Goal: Task Accomplishment & Management: Use online tool/utility

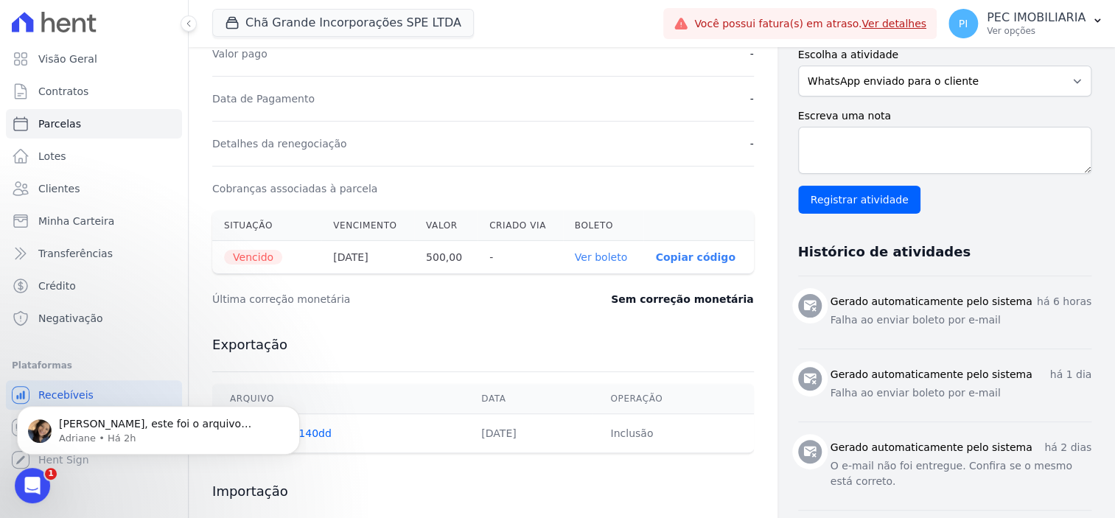
scroll to position [309, 0]
click at [192, 428] on span "Dilayne, este foi o arquivo retorno gerado com a confirmação do pagamento:" at bounding box center [156, 438] width 195 height 41
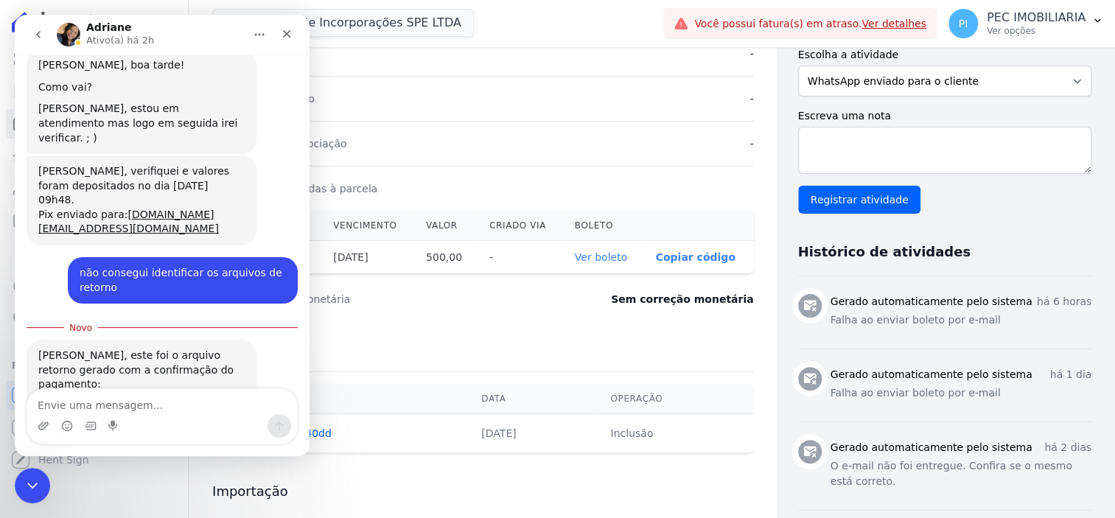
scroll to position [333, 0]
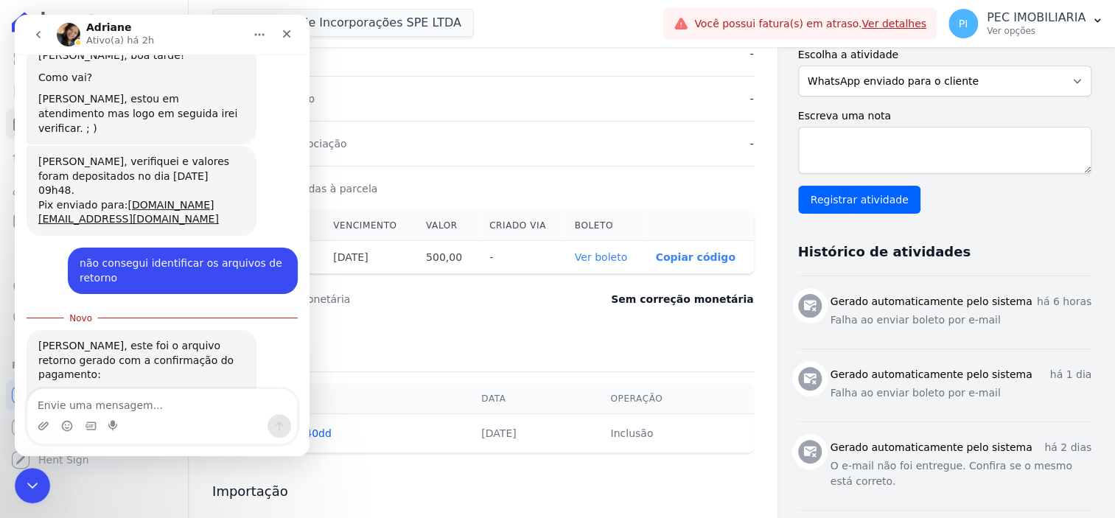
click at [119, 390] on div "CGI_CGI_20...083000.ret" at bounding box center [116, 397] width 127 height 15
click at [488, 171] on div "Cobranças associadas à parcela" at bounding box center [482, 188] width 541 height 45
click at [289, 35] on icon "Fechar" at bounding box center [287, 34] width 8 height 8
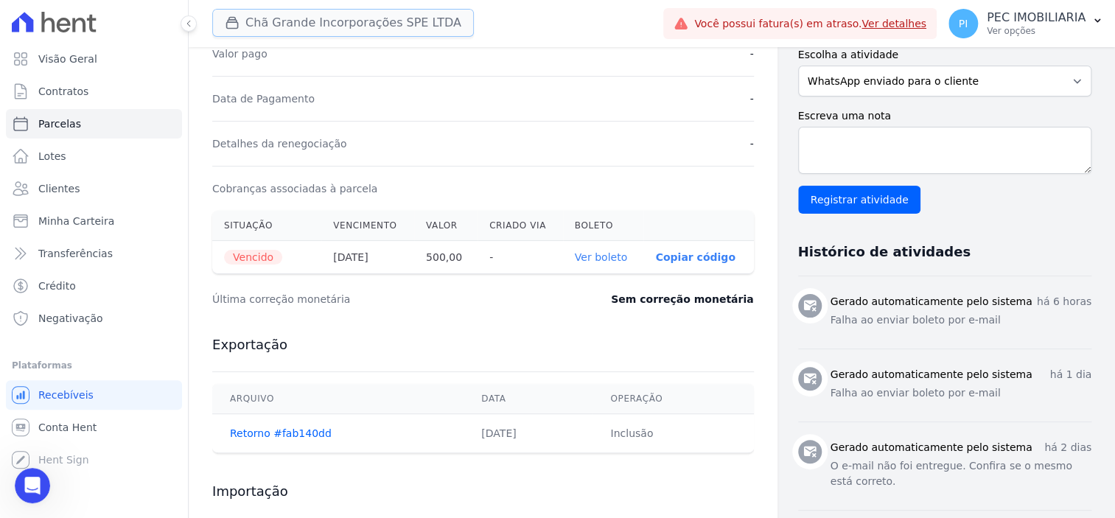
click at [306, 21] on button "Chã Grande Incorporações SPE LTDA" at bounding box center [343, 23] width 262 height 28
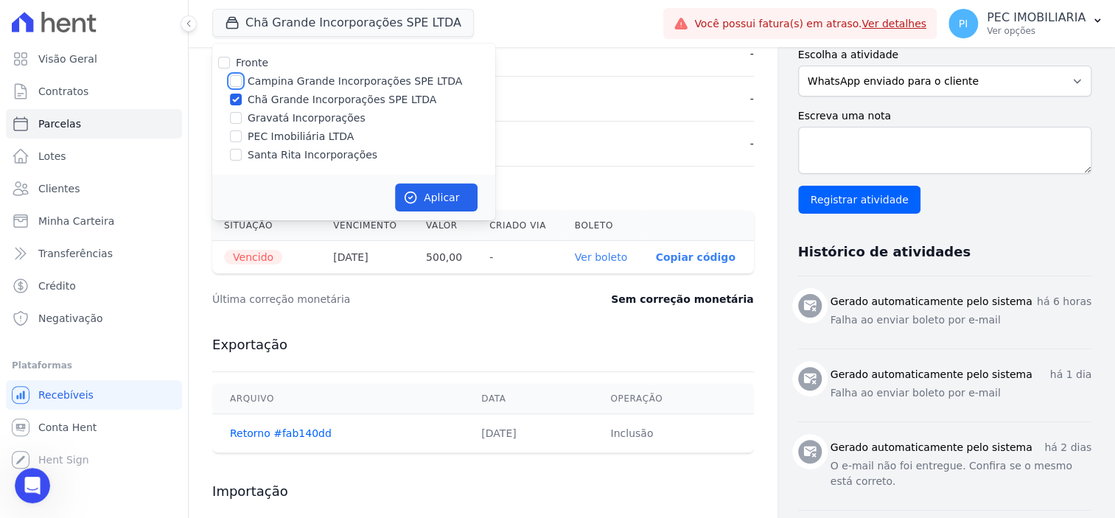
click at [241, 83] on input "Campina Grande Incorporações SPE LTDA" at bounding box center [236, 81] width 12 height 12
checkbox input "true"
click at [236, 103] on input "Chã Grande Incorporações SPE LTDA" at bounding box center [236, 100] width 12 height 12
checkbox input "false"
click at [429, 186] on button "Aplicar" at bounding box center [436, 197] width 83 height 28
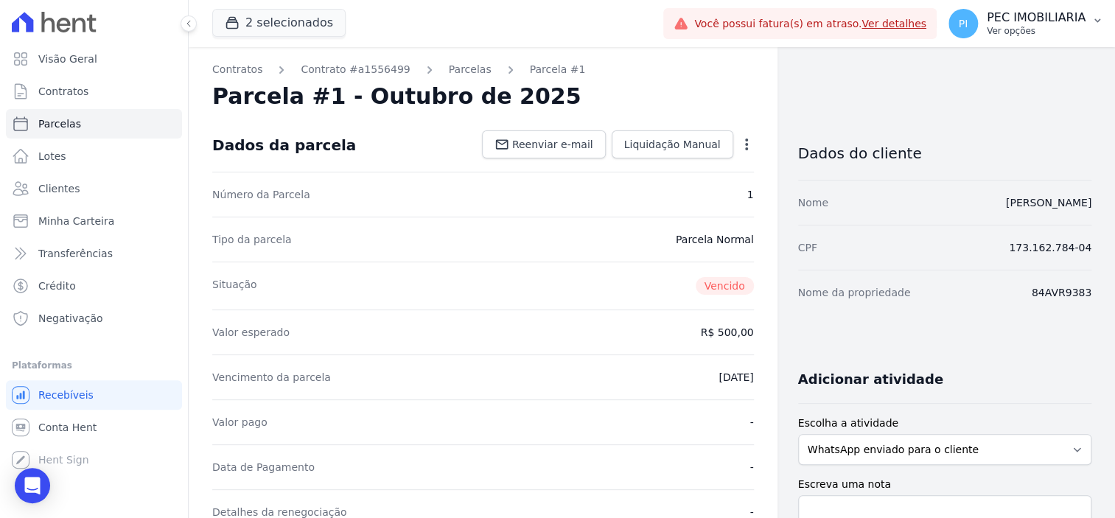
click at [1022, 24] on p "PEC IMOBILIARIA" at bounding box center [1035, 17] width 99 height 15
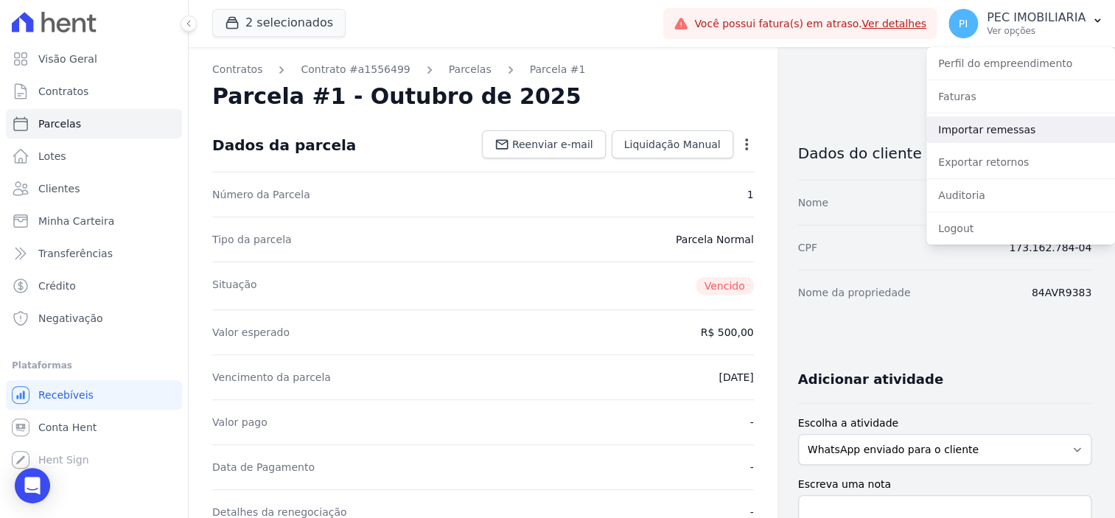
click at [994, 133] on link "Importar remessas" at bounding box center [1020, 129] width 189 height 27
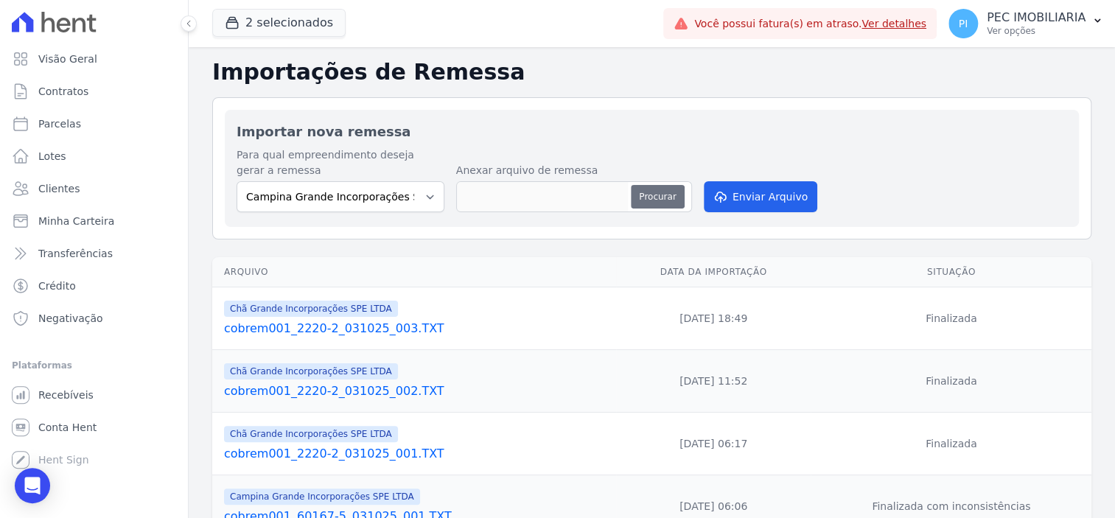
click at [659, 200] on button "Procurar" at bounding box center [657, 197] width 53 height 24
type input "cobrem001_60167-5_061025_001.TXT"
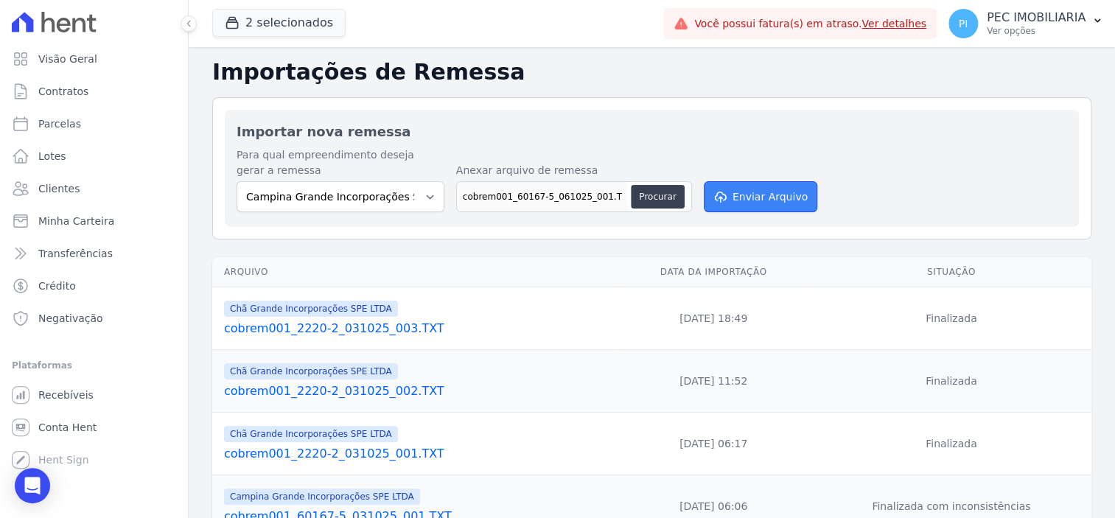
click at [752, 193] on button "Enviar Arquivo" at bounding box center [759, 196] width 113 height 31
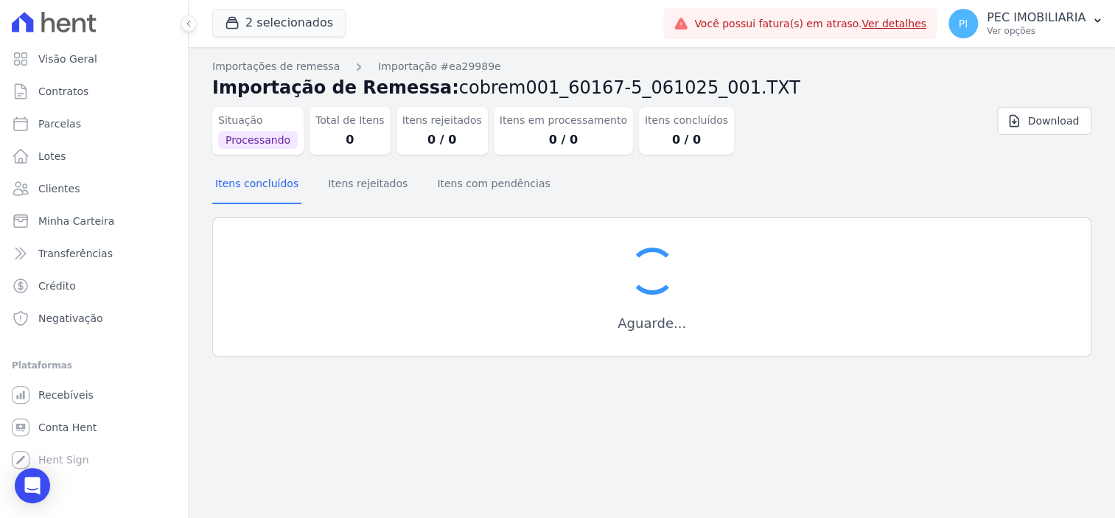
click at [751, 192] on div "Itens concluídos Itens rejeitados Itens com pendências" at bounding box center [651, 184] width 879 height 36
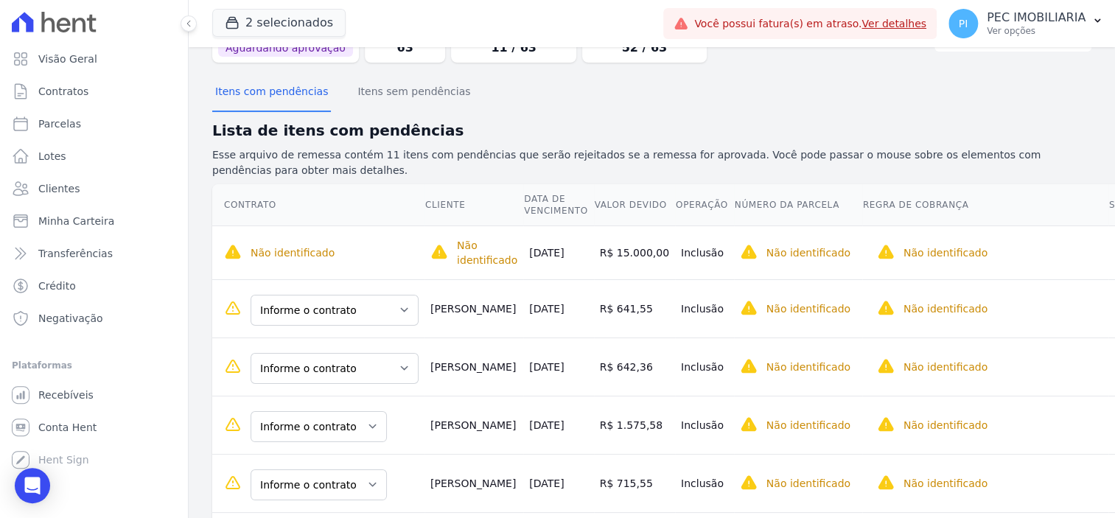
scroll to position [184, 0]
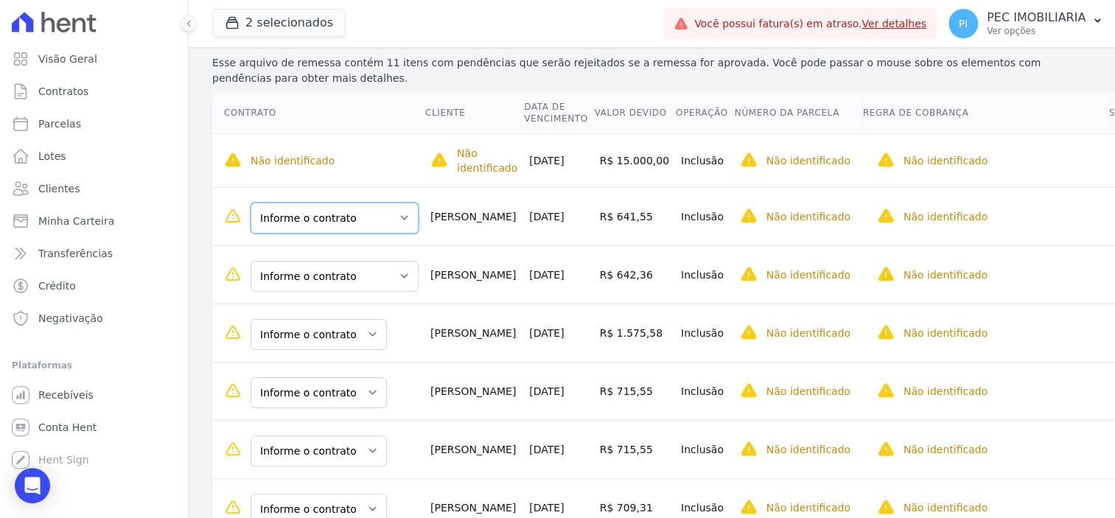
click at [375, 219] on select "Informe o contrato Quadra C - LOTE 0005 Quadra L - LOTE 0009" at bounding box center [334, 218] width 168 height 31
click at [344, 277] on select "Informe o contrato Quadra C - LOTE 0005 Quadra L - LOTE 0009" at bounding box center [334, 276] width 168 height 31
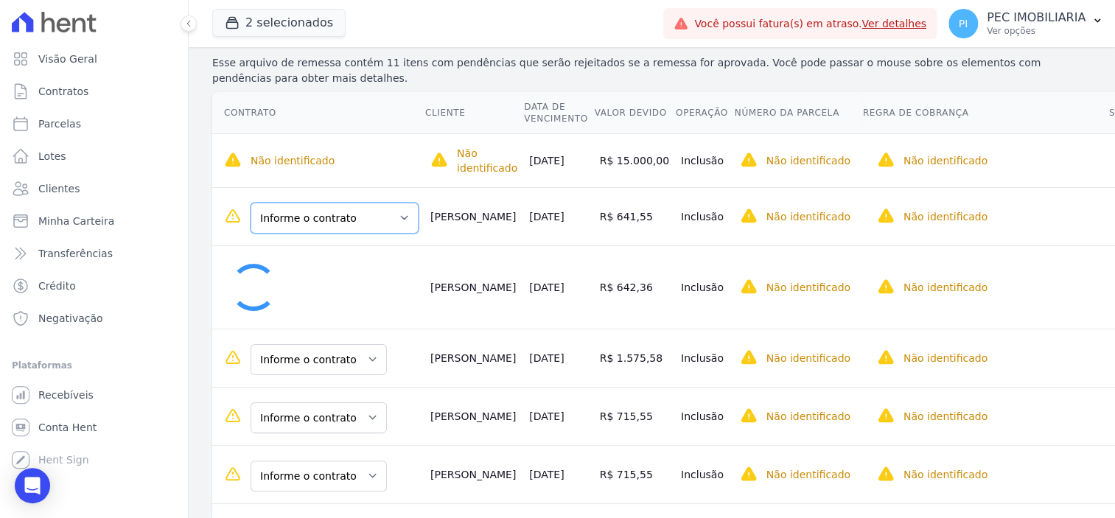
click at [382, 220] on select "Informe o contrato Quadra C - LOTE 0005 Quadra L - LOTE 0009" at bounding box center [334, 218] width 168 height 31
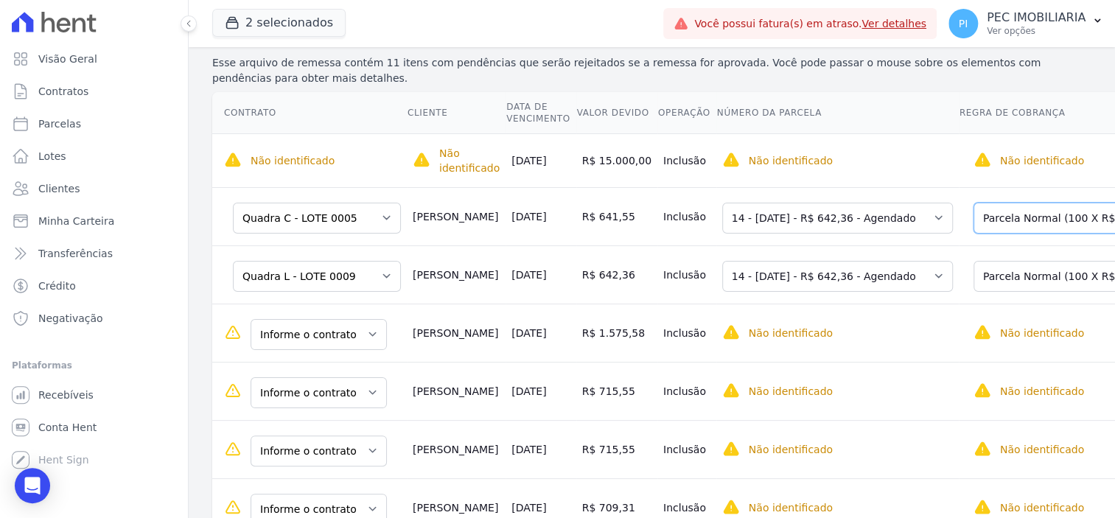
click at [1009, 221] on select "Selecione uma Nova Parcela Avulsa Parcela Avulsa Existente Intercalada (8 X R$ …" at bounding box center [1081, 218] width 216 height 31
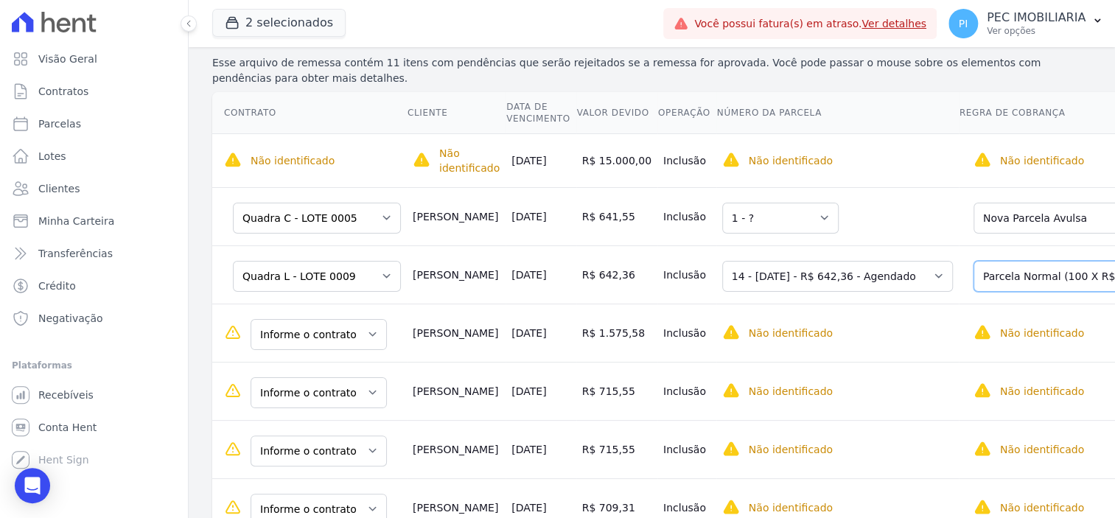
click at [997, 279] on select "Selecione uma Nova Parcela Avulsa Parcela Avulsa Existente Intercalada (8 X R$ …" at bounding box center [1081, 276] width 216 height 31
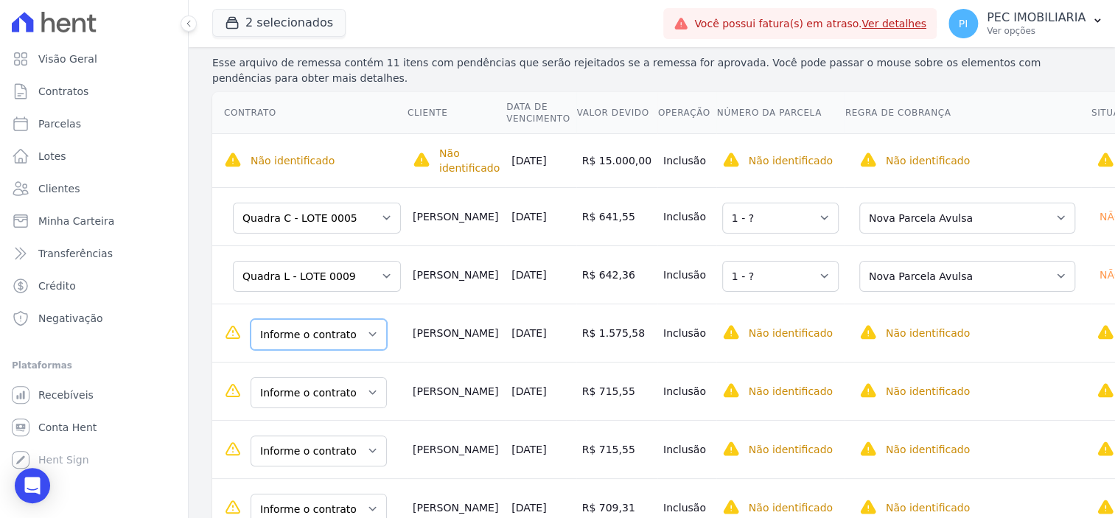
click at [349, 335] on select "Informe o contrato 90ARR0234 90ARR0262" at bounding box center [318, 334] width 136 height 31
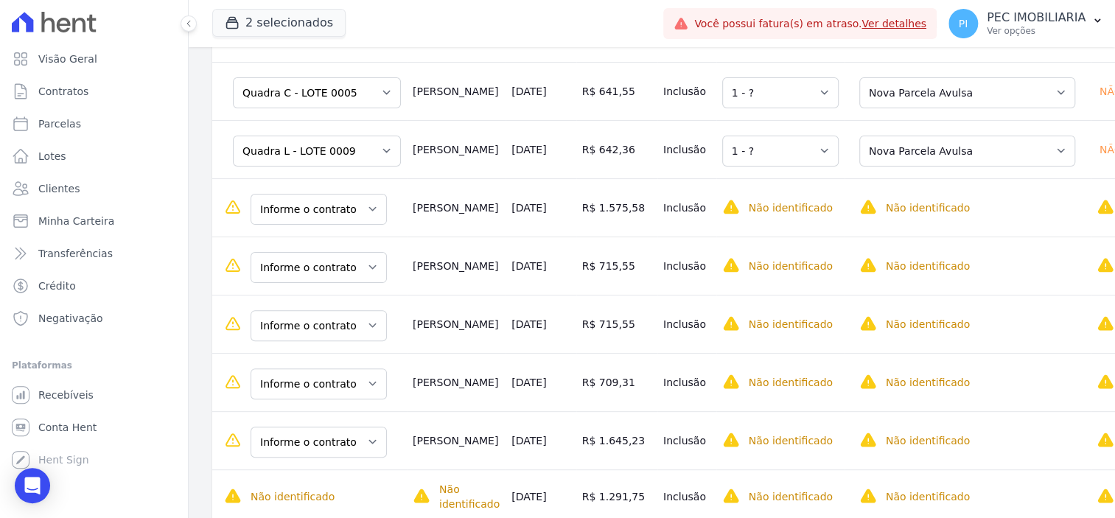
scroll to position [368, 0]
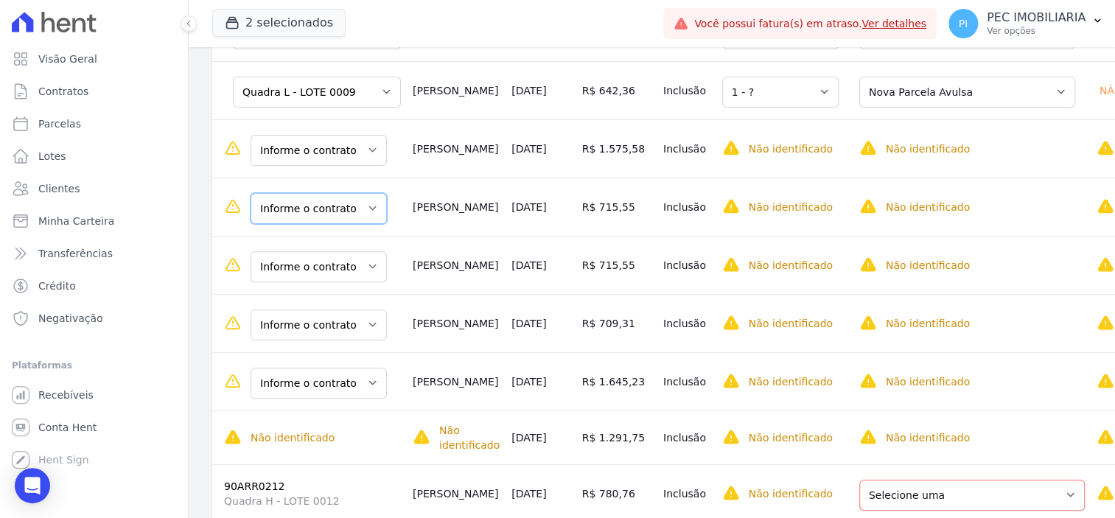
click at [332, 212] on select "Informe o contrato 90ARR0064 90ARR0079" at bounding box center [318, 208] width 136 height 31
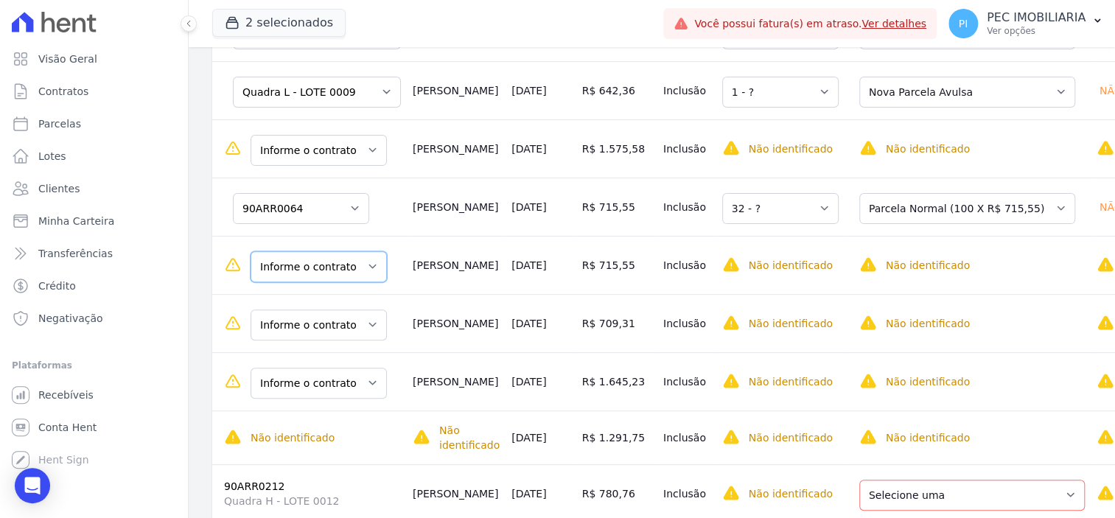
click at [359, 271] on select "Informe o contrato 90ARR0064 90ARR0079" at bounding box center [318, 266] width 136 height 31
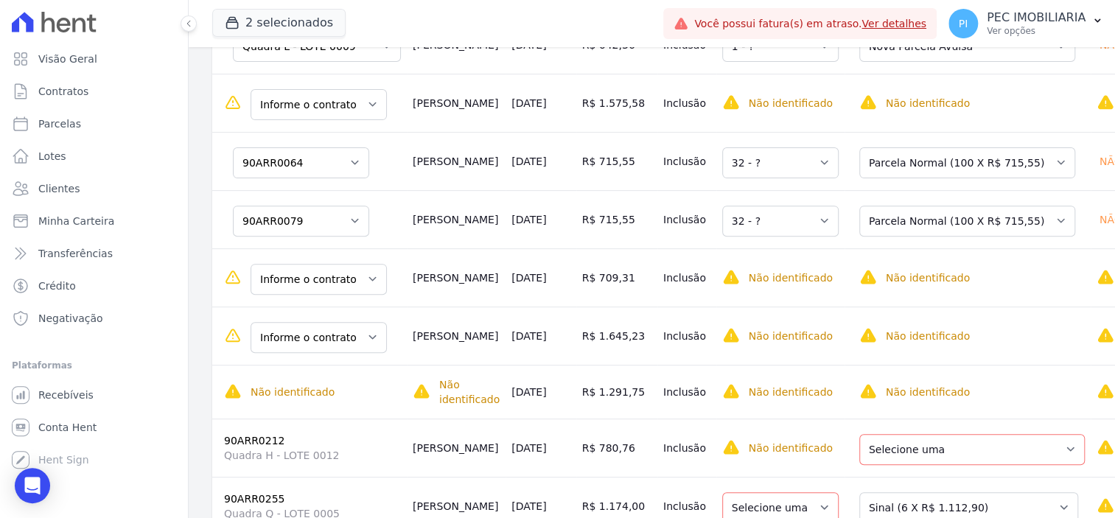
scroll to position [390, 0]
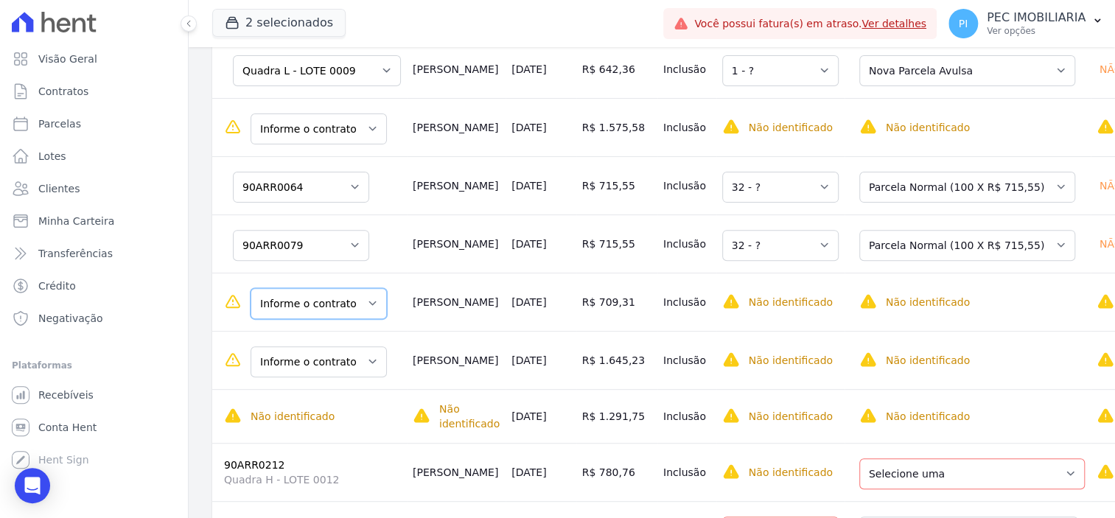
click at [363, 308] on select "Informe o contrato 90ARR0046 90ARR0047" at bounding box center [318, 303] width 136 height 31
click at [368, 312] on select "Informe o contrato 90ARR0046 90ARR0047" at bounding box center [318, 303] width 136 height 31
click at [377, 367] on select "Informe o contrato 90ARR0174 90ARR0175" at bounding box center [318, 361] width 136 height 31
click at [376, 366] on select "Informe o contrato 90ARR0174 90ARR0175" at bounding box center [318, 361] width 136 height 31
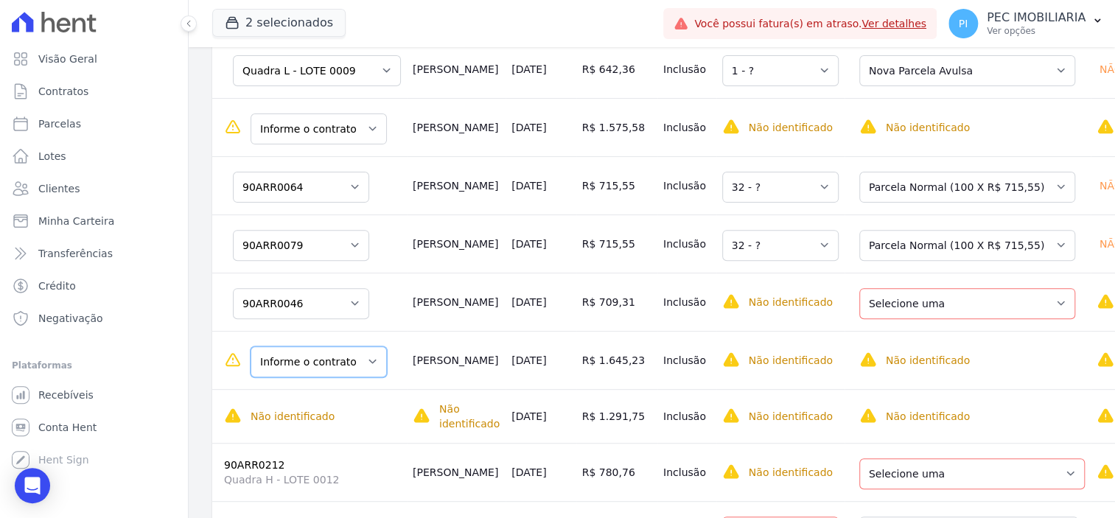
click at [327, 368] on select "Informe o contrato 90ARR0174 90ARR0175" at bounding box center [318, 361] width 136 height 31
click at [304, 359] on select "Informe o contrato 90ARR0174 90ARR0175" at bounding box center [318, 361] width 136 height 31
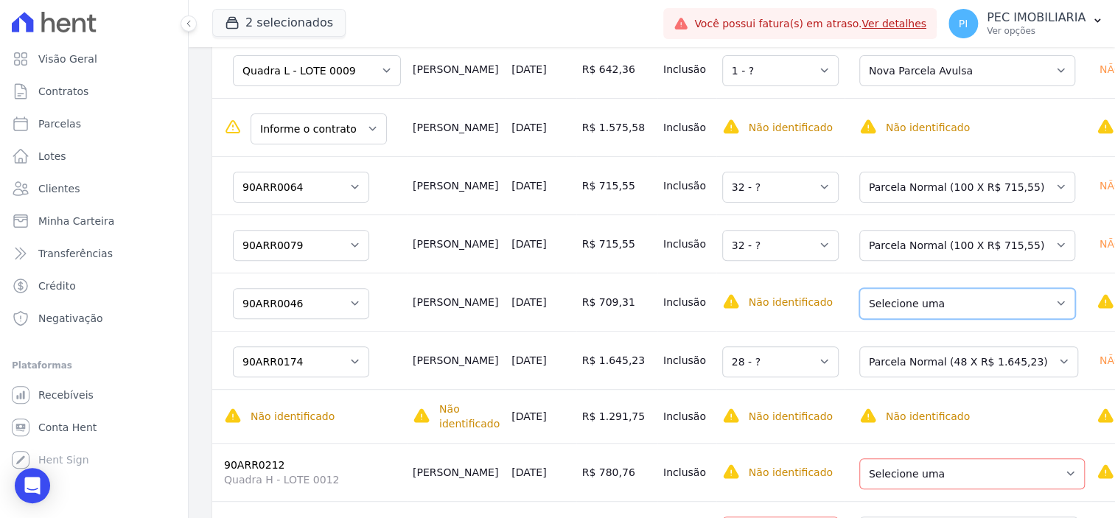
click at [916, 308] on select "Selecione uma Nova Parcela Avulsa Parcela Avulsa Existente Intercalada (8 X R$ …" at bounding box center [967, 303] width 216 height 31
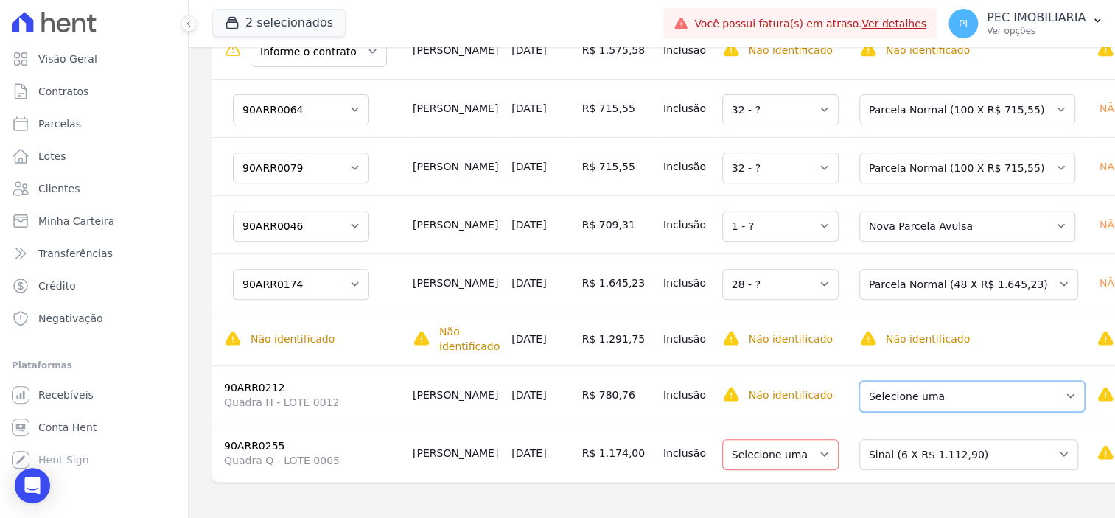
click at [894, 385] on select "Selecione uma Nova Parcela Avulsa Parcela Avulsa Existente Parcela Normal (100 …" at bounding box center [971, 396] width 225 height 31
click at [896, 443] on select "Selecione uma Nova Parcela Avulsa Parcela Avulsa Existente Sinal (6 X R$ 1.112,…" at bounding box center [968, 454] width 219 height 31
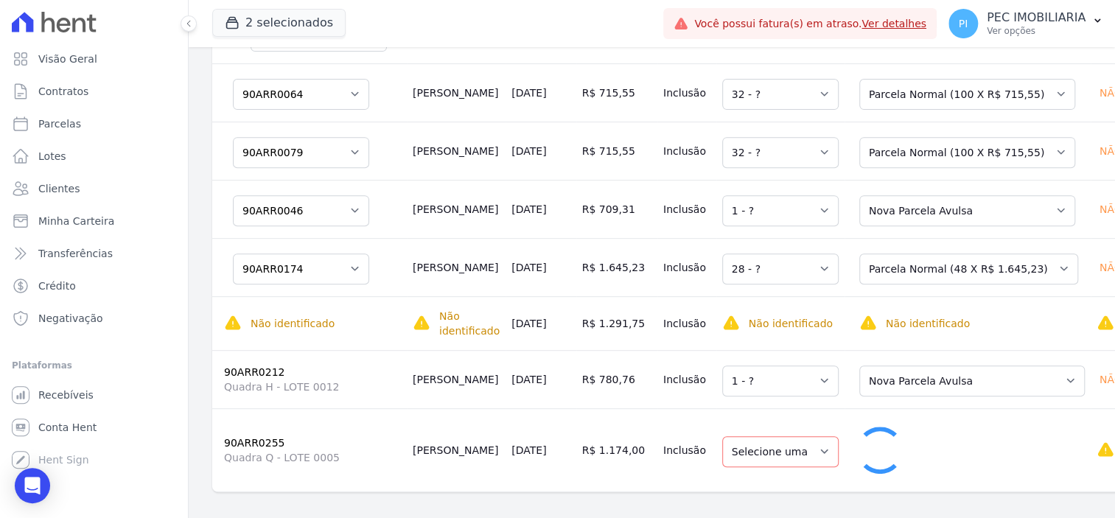
select select "1"
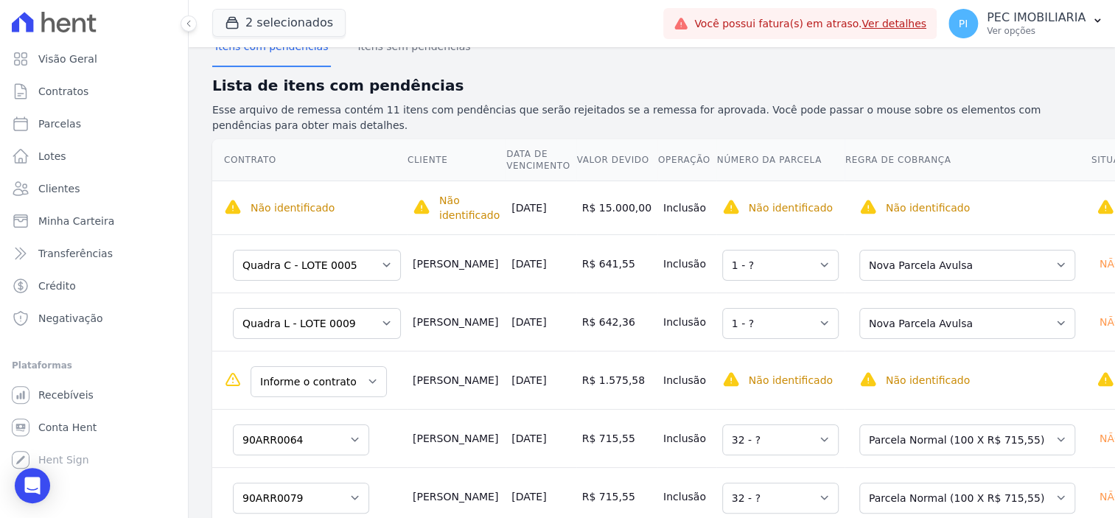
scroll to position [0, 0]
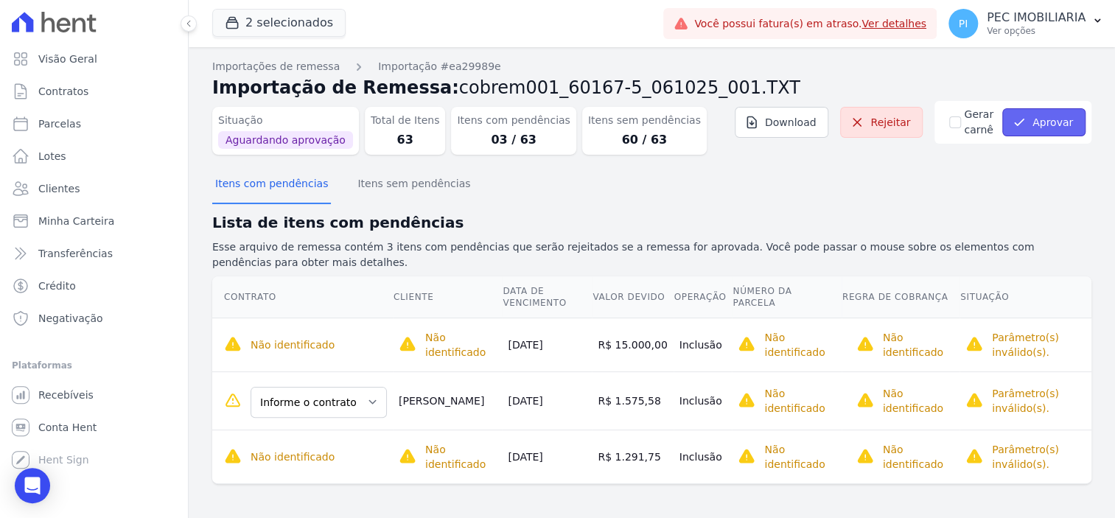
click at [1032, 122] on button "Aprovar" at bounding box center [1043, 122] width 83 height 28
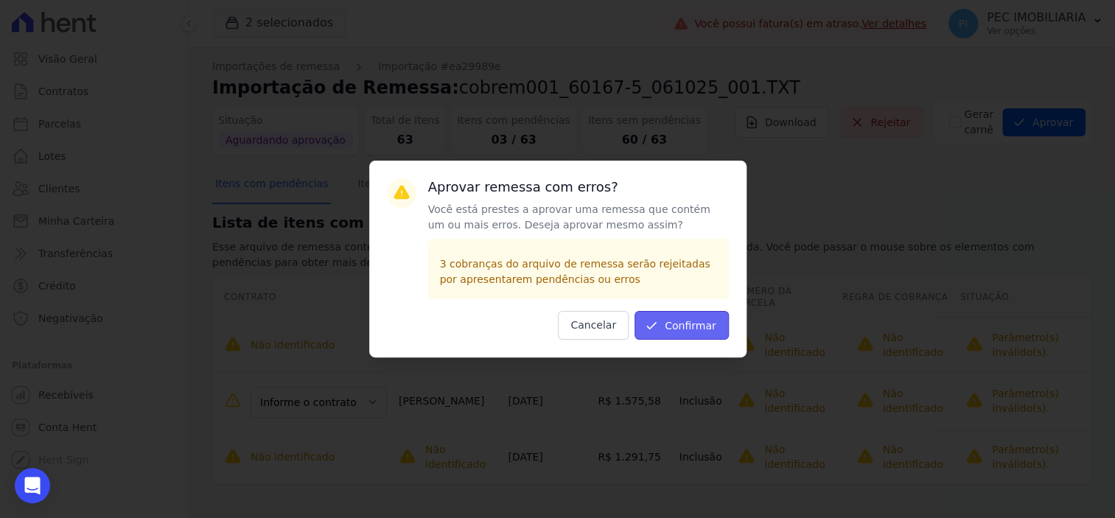
click at [698, 334] on button "Confirmar" at bounding box center [681, 325] width 94 height 29
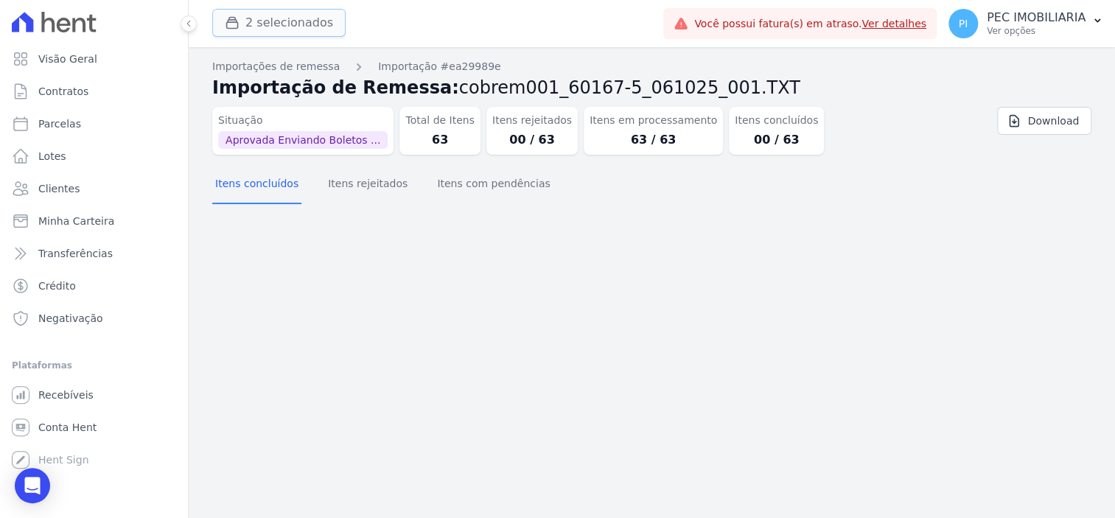
click at [258, 32] on button "2 selecionados" at bounding box center [278, 23] width 133 height 28
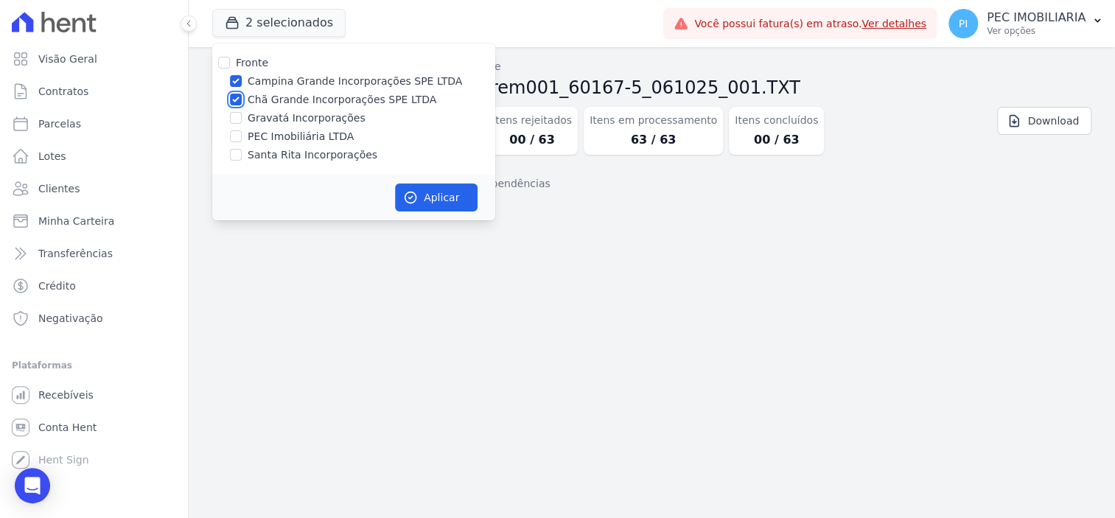
drag, startPoint x: 234, startPoint y: 95, endPoint x: 228, endPoint y: 87, distance: 10.0
click at [234, 95] on input "Chã Grande Incorporações SPE LTDA" at bounding box center [236, 100] width 12 height 12
checkbox input "false"
click at [227, 78] on div "Campina Grande Incorporações SPE LTDA" at bounding box center [353, 81] width 283 height 15
click at [427, 196] on button "Aplicar" at bounding box center [436, 197] width 83 height 28
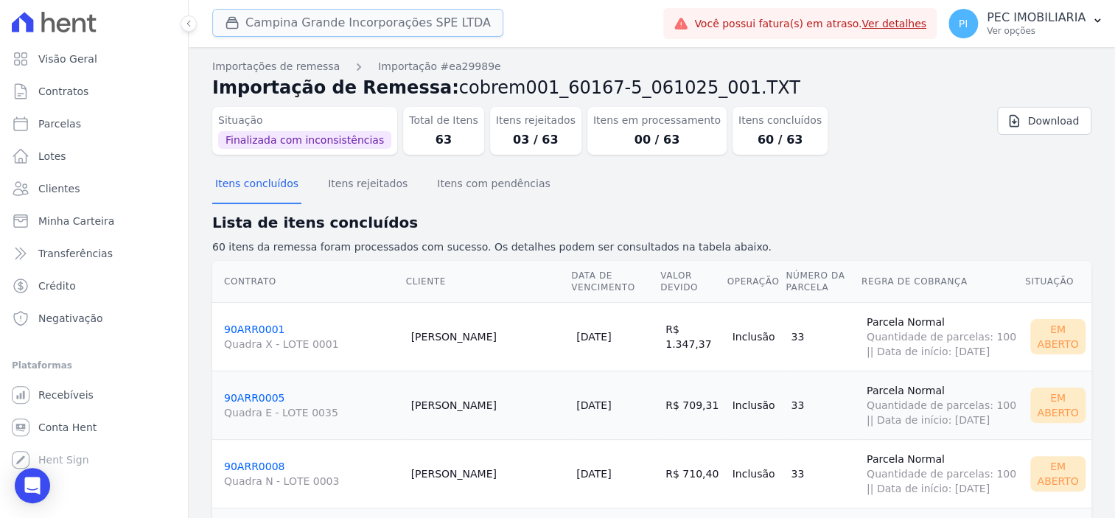
click at [280, 24] on button "Campina Grande Incorporações SPE LTDA" at bounding box center [357, 23] width 291 height 28
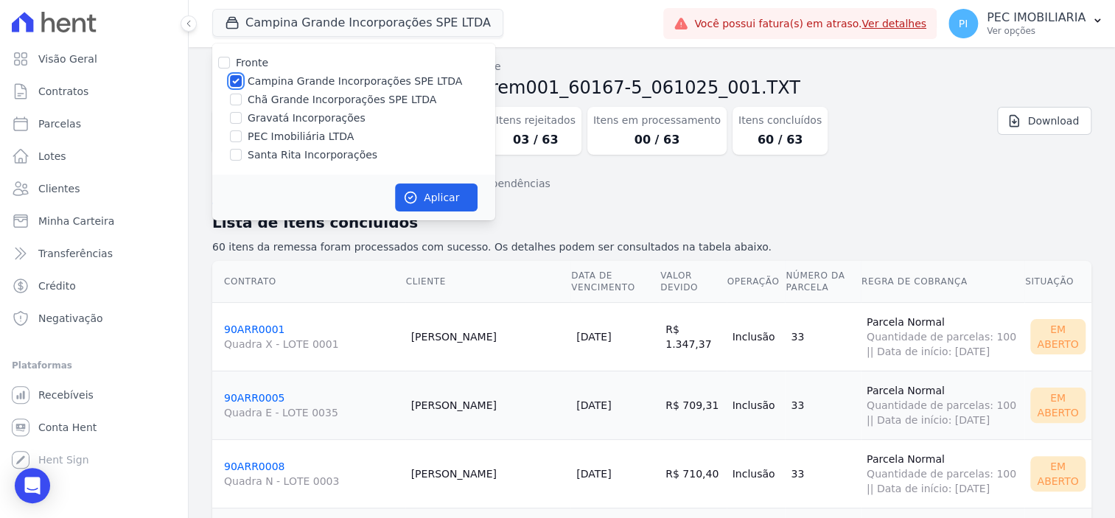
click at [239, 82] on input "Campina Grande Incorporações SPE LTDA" at bounding box center [236, 81] width 12 height 12
checkbox input "false"
click at [234, 99] on input "Chã Grande Incorporações SPE LTDA" at bounding box center [236, 100] width 12 height 12
checkbox input "true"
click at [450, 190] on button "Aplicar" at bounding box center [436, 197] width 83 height 28
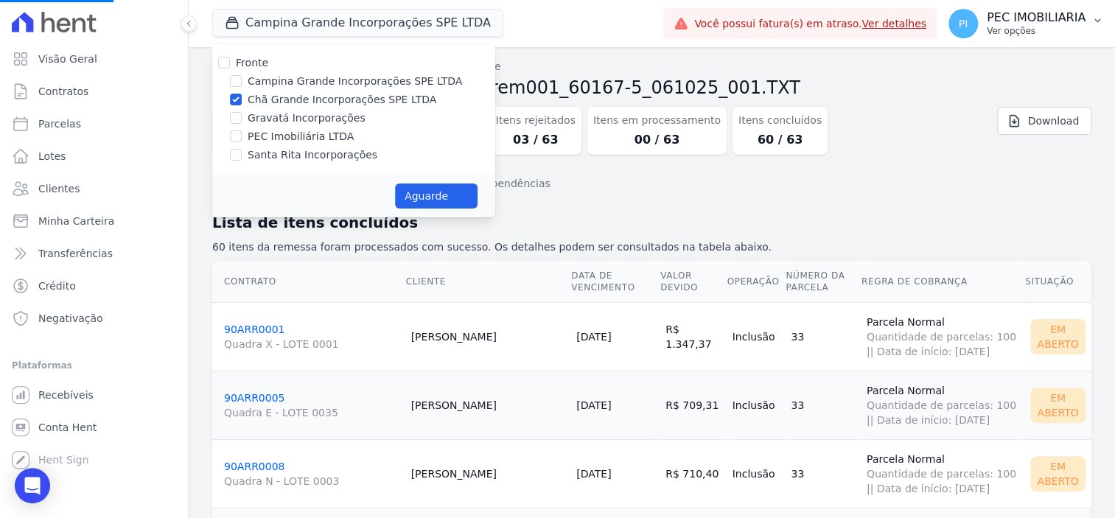
click at [1010, 25] on p "Ver opções" at bounding box center [1035, 31] width 99 height 12
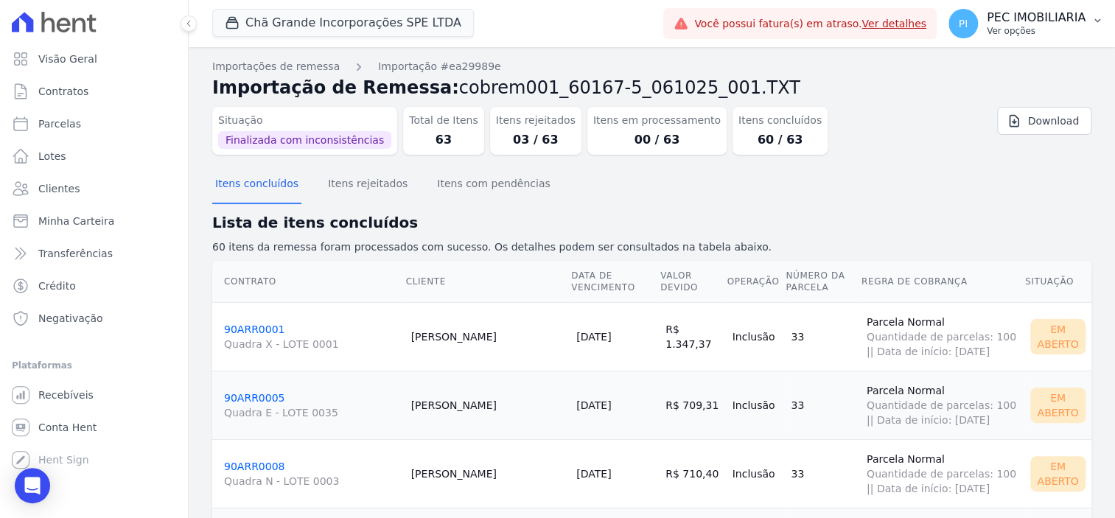
click at [1027, 29] on p "Ver opções" at bounding box center [1035, 31] width 99 height 12
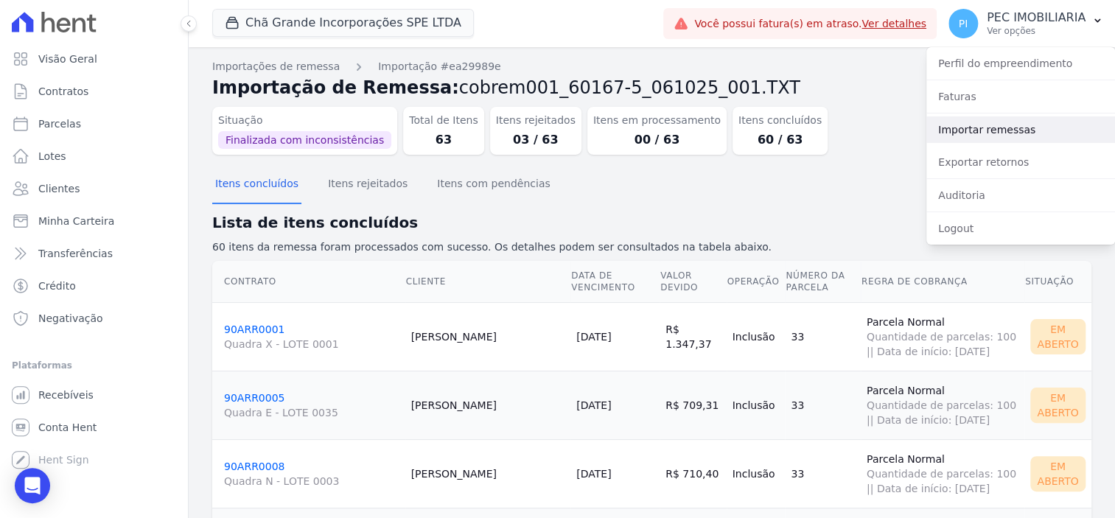
click at [1008, 133] on link "Importar remessas" at bounding box center [1020, 129] width 189 height 27
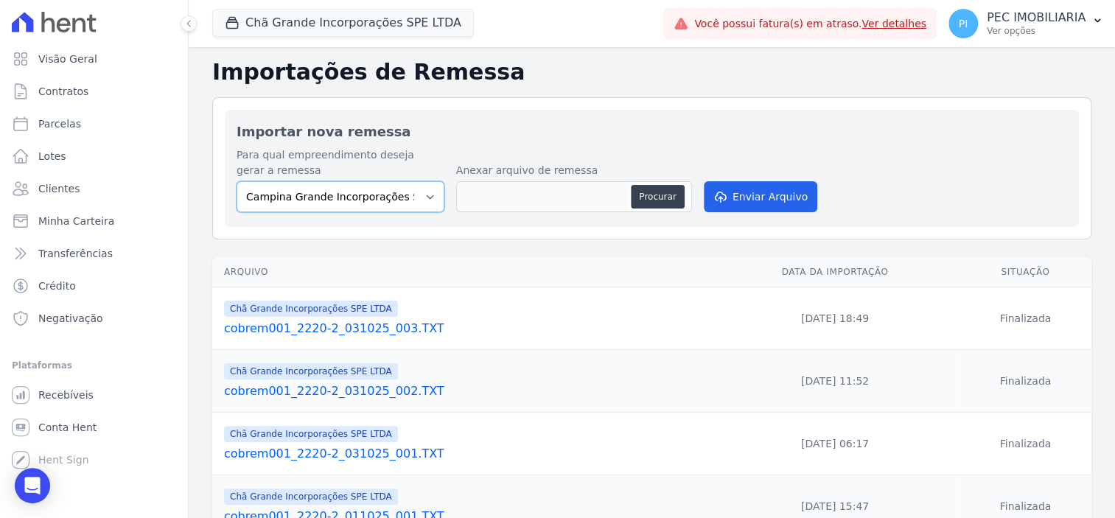
click at [382, 204] on select "Campina Grande Incorporações SPE LTDA Chã Grande Incorporações SPE LTDA Gravatá…" at bounding box center [340, 196] width 208 height 31
select select "fada966b-1e94-4a5a-a03a-a068354f70e7"
click at [236, 181] on select "Campina Grande Incorporações SPE LTDA Chã Grande Incorporações SPE LTDA Gravatá…" at bounding box center [340, 196] width 208 height 31
click at [652, 186] on button "Procurar" at bounding box center [657, 197] width 53 height 24
type input "cobrem001_2220-2_061025_001.TXT"
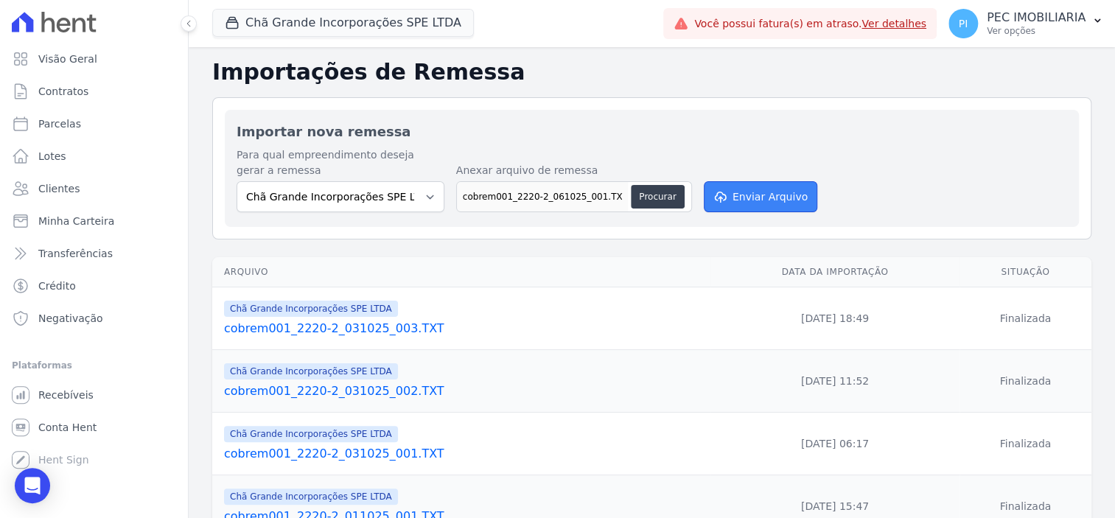
click at [757, 201] on button "Enviar Arquivo" at bounding box center [759, 196] width 113 height 31
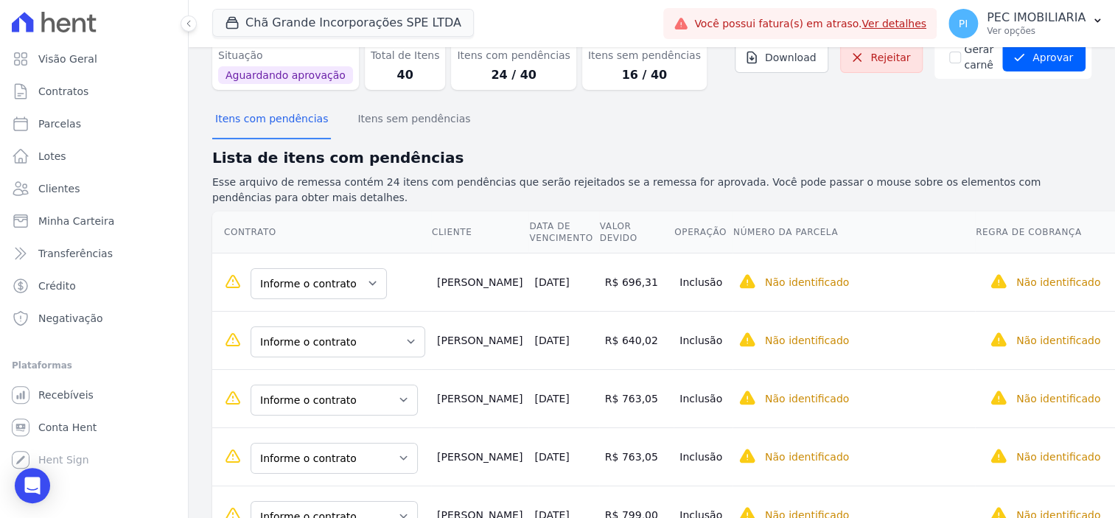
scroll to position [92, 0]
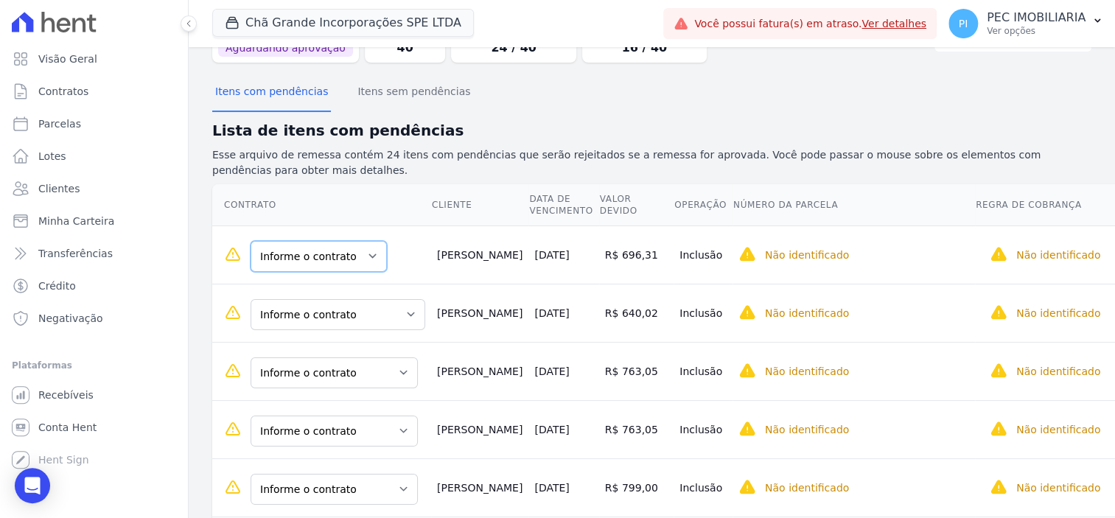
click at [348, 262] on select "Informe o contrato AVR7369 84AVR7465" at bounding box center [318, 256] width 136 height 31
click at [348, 254] on select "Informe o contrato AVR7369 84AVR7465" at bounding box center [318, 256] width 136 height 31
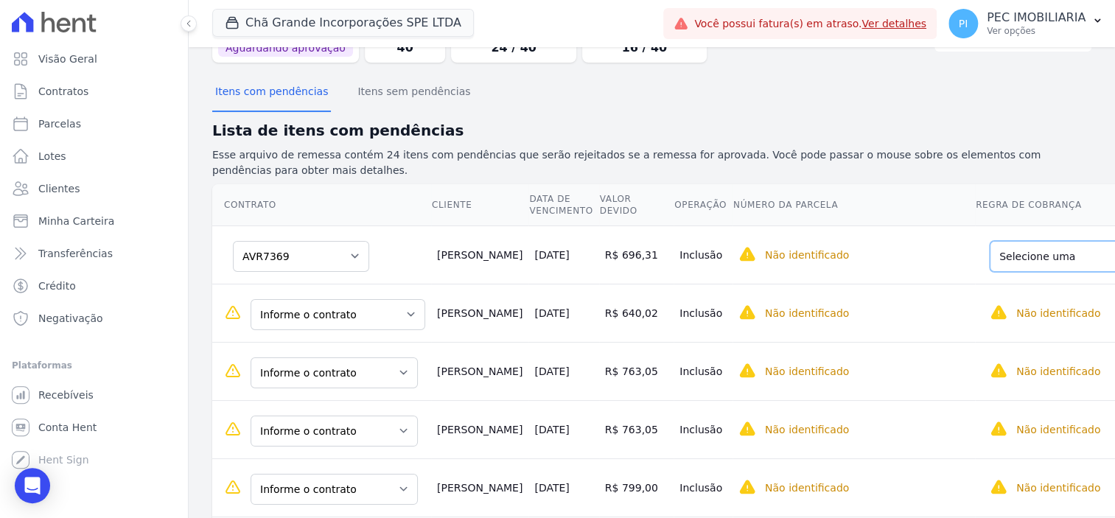
click at [1009, 259] on select "Selecione uma Nova Parcela Avulsa Parcela Avulsa Existente Parcela Normal (60 X…" at bounding box center [1098, 256] width 219 height 31
click at [379, 324] on select "Informe o contrato 84AVR7403 Chã Grande84AVR7403 Chã Grande84AVR7617" at bounding box center [337, 314] width 175 height 31
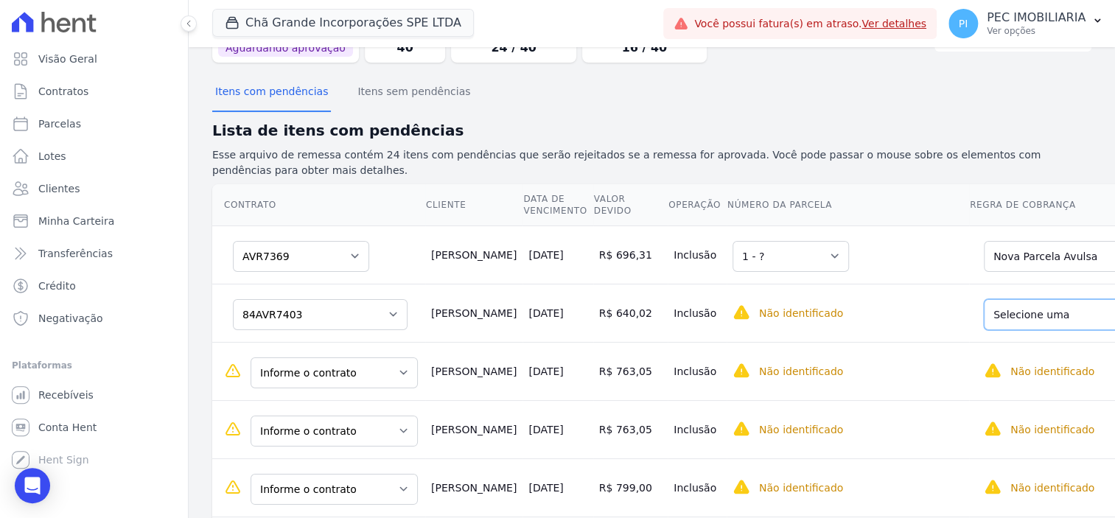
click at [983, 323] on select "Selecione uma Nova Parcela Avulsa Parcela Avulsa Existente Sinal (3 X R$ 12,50)…" at bounding box center [1087, 314] width 209 height 31
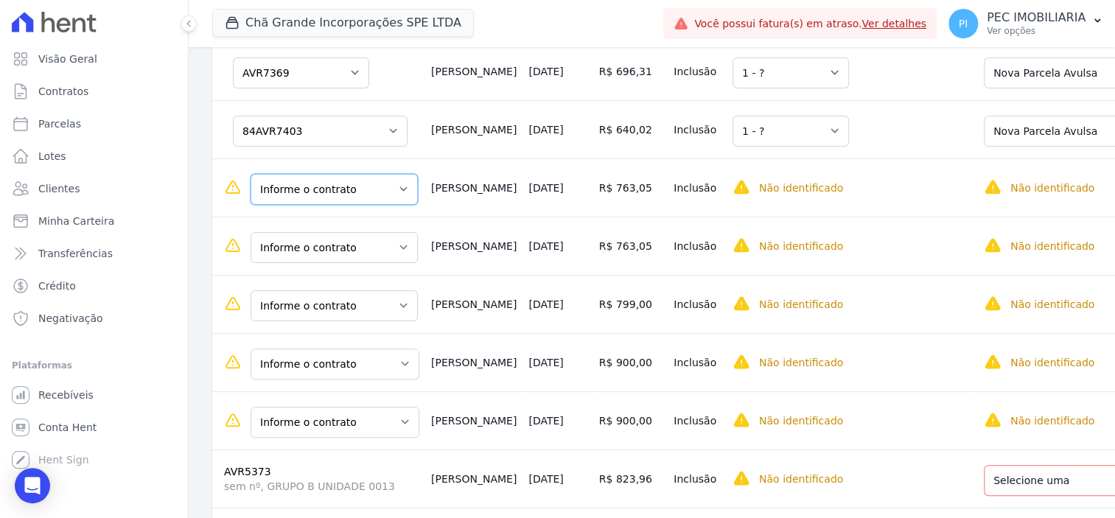
click at [380, 193] on select "Informe o contrato Quadra E - LOTE 0019 Quadra E - LOTE 0020 Quadra E - LOTE 00…" at bounding box center [333, 189] width 167 height 31
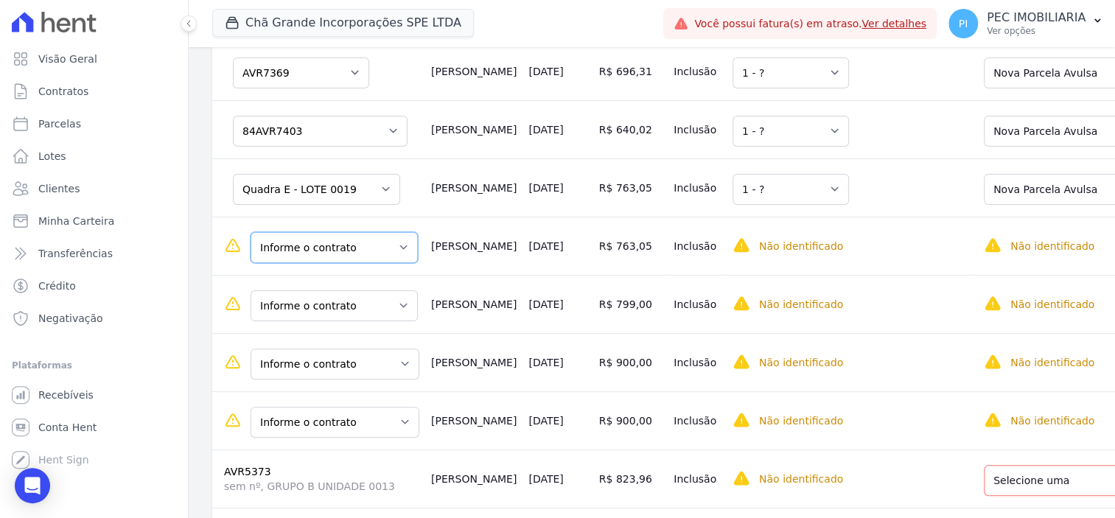
click at [364, 256] on select "Informe o contrato Quadra E - LOTE 0019 Quadra E - LOTE 0020 Quadra E - LOTE 00…" at bounding box center [333, 247] width 167 height 31
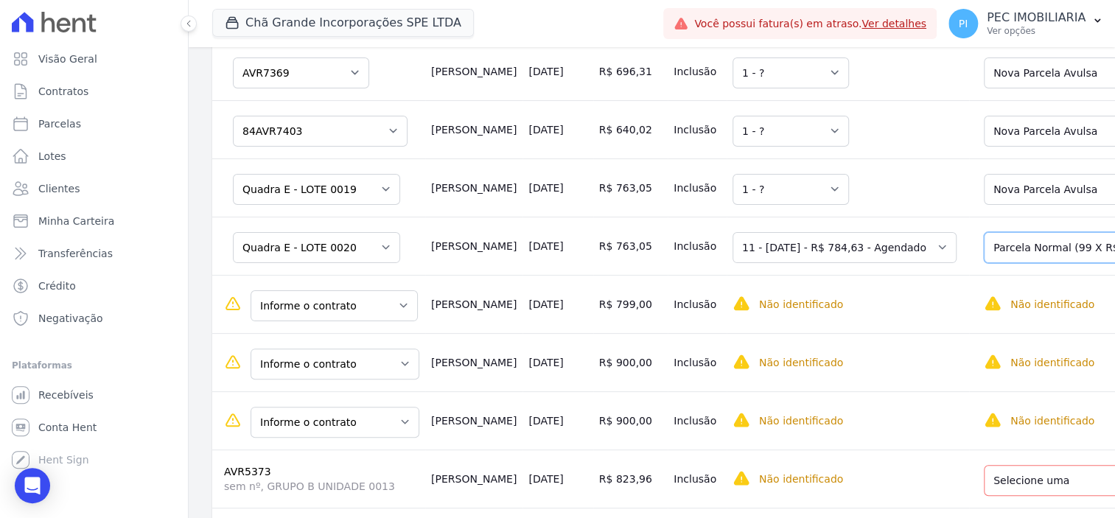
click at [1059, 257] on select "Selecione uma Nova Parcela Avulsa Parcela Avulsa Existente Sinal (3 X R$ 1.452,…" at bounding box center [1087, 247] width 209 height 31
click at [325, 315] on select "Informe o contrato Quadra E - LOTE 0019 Quadra E - LOTE 0020 Quadra E - LOTE 00…" at bounding box center [333, 305] width 167 height 31
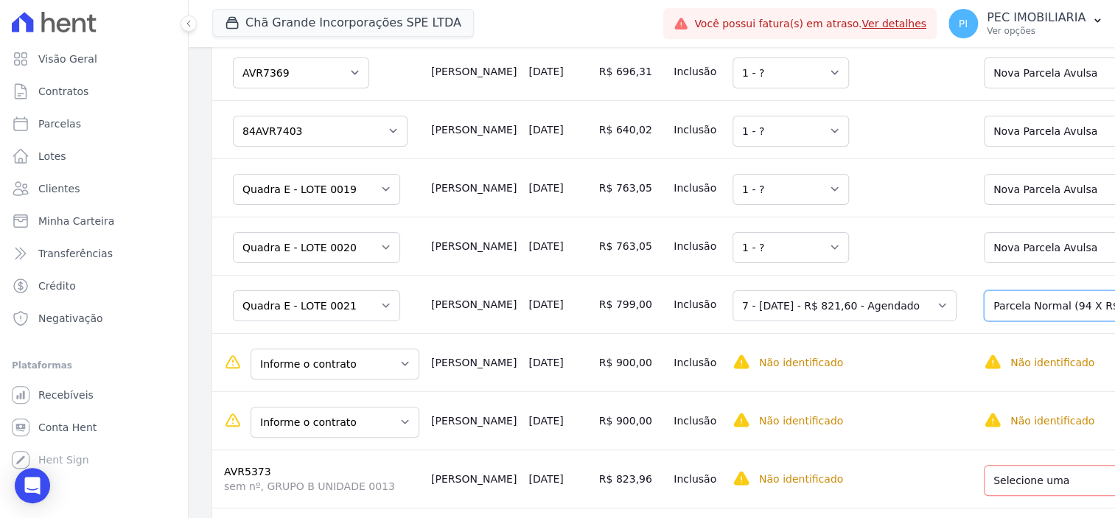
click at [1045, 305] on select "Selecione uma Nova Parcela Avulsa Parcela Avulsa Existente Sinal (6 X R$ 799,00…" at bounding box center [1087, 305] width 209 height 31
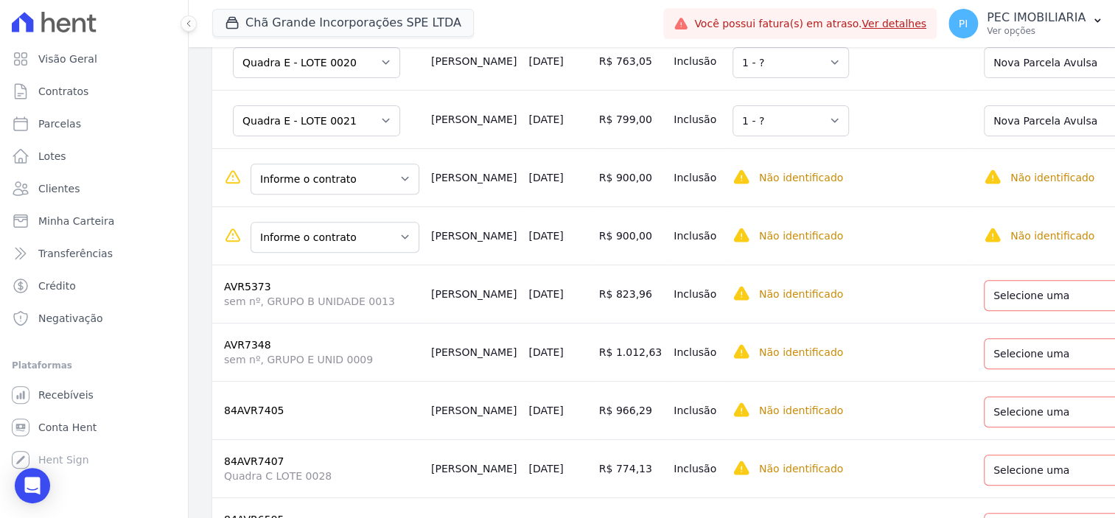
scroll to position [552, 0]
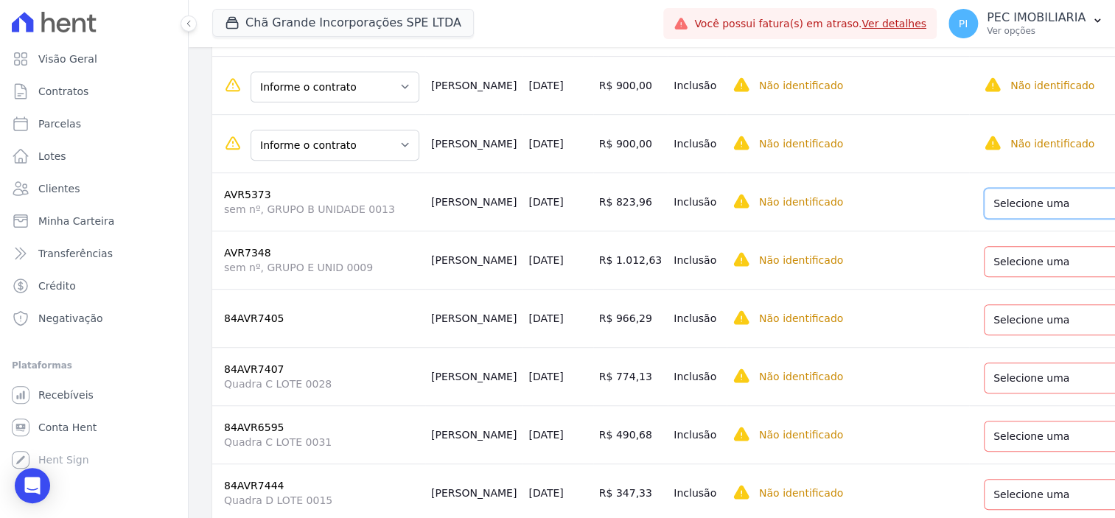
click at [1028, 217] on select "Selecione uma Nova Parcela Avulsa Parcela Avulsa Existente Parcela Normal (123 …" at bounding box center [1095, 203] width 225 height 31
click at [1042, 267] on select "Selecione uma Nova Parcela Avulsa Parcela Avulsa Existente Parcela Normal (60 X…" at bounding box center [1092, 261] width 219 height 31
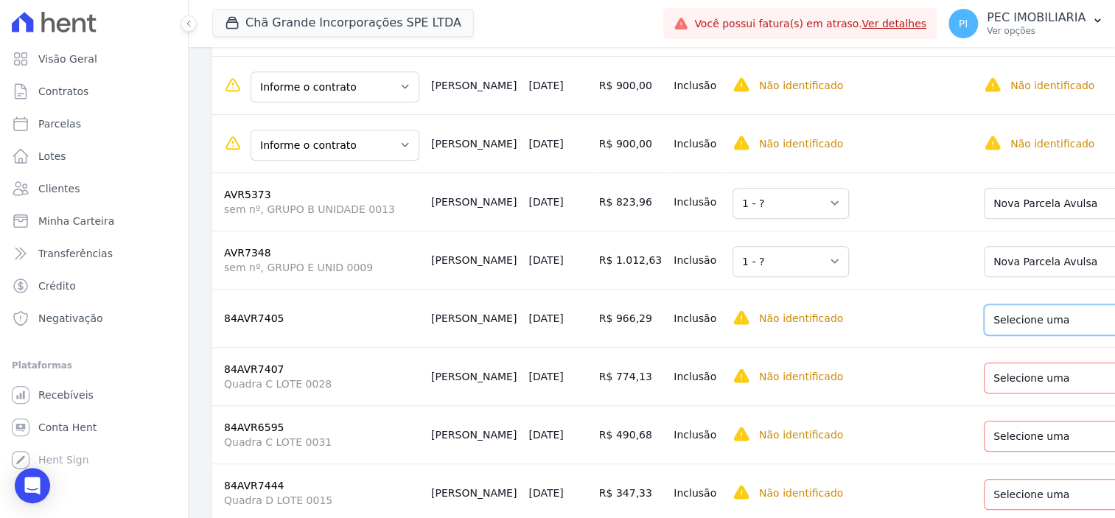
click at [1039, 329] on select "Selecione uma Nova Parcela Avulsa Parcela Avulsa Existente Sinal (3 X R$ 11,00)…" at bounding box center [1095, 319] width 225 height 31
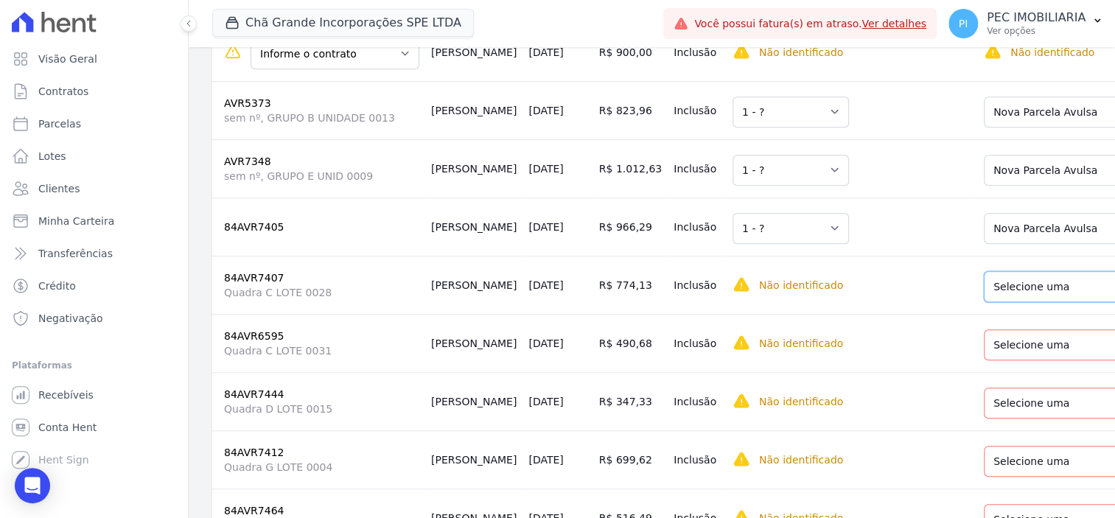
click at [1018, 297] on select "Selecione uma Nova Parcela Avulsa Parcela Avulsa Existente Parcela Normal (60 X…" at bounding box center [1092, 286] width 219 height 31
click at [1011, 359] on select "Selecione uma Nova Parcela Avulsa Parcela Avulsa Existente Sinal (3 X R$ 3.461,…" at bounding box center [1091, 344] width 216 height 31
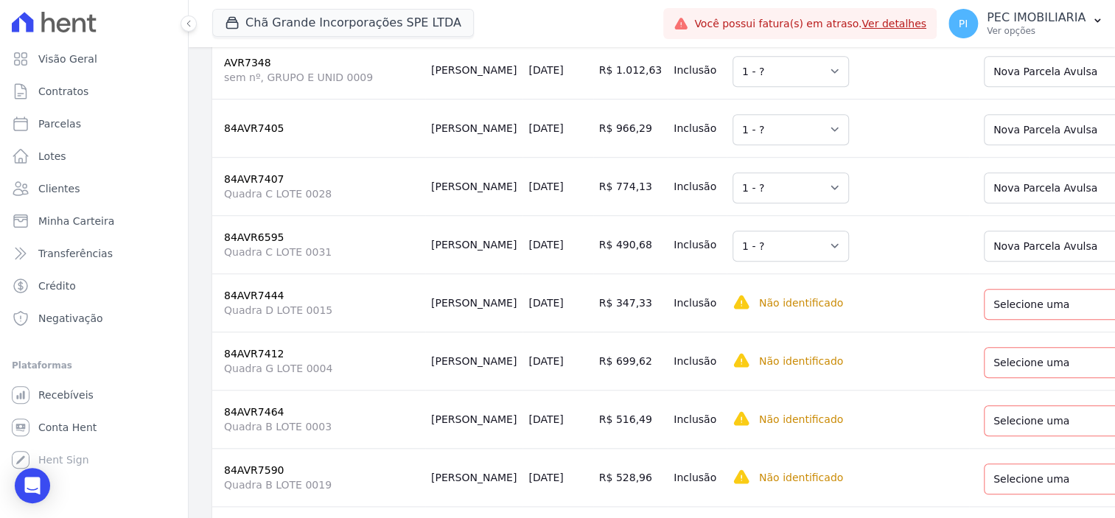
scroll to position [829, 0]
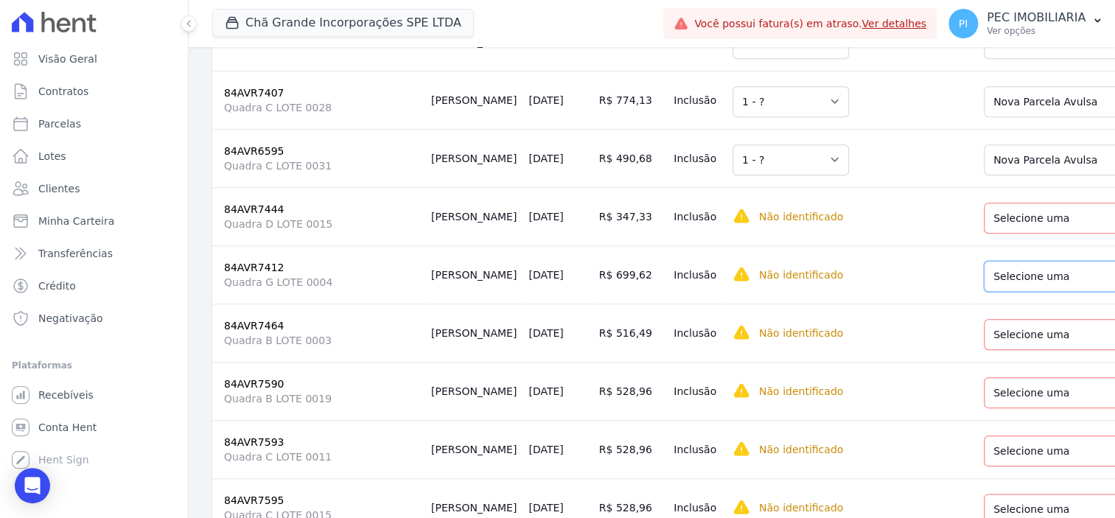
click at [1008, 277] on select "Selecione uma Nova Parcela Avulsa Parcela Avulsa Existente Parcela Normal (132 …" at bounding box center [1095, 276] width 225 height 31
click at [1013, 234] on select "Selecione uma Nova Parcela Avulsa Parcela Avulsa Existente Parcela Normal (84 X…" at bounding box center [1087, 218] width 209 height 31
drag, startPoint x: 1023, startPoint y: 289, endPoint x: 1017, endPoint y: 297, distance: 10.0
click at [1023, 289] on select "Selecione uma Nova Parcela Avulsa Parcela Avulsa Existente Parcela Normal (132 …" at bounding box center [1095, 276] width 225 height 31
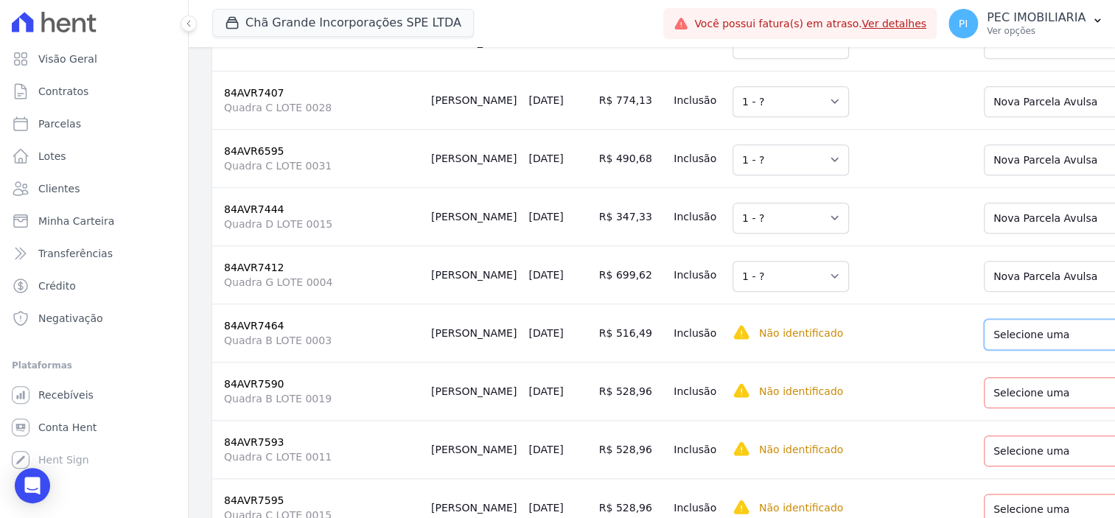
click at [1019, 340] on select "Selecione uma Nova Parcela Avulsa Parcela Avulsa Existente Sinal (2 X R$ 20,97)…" at bounding box center [1091, 334] width 216 height 31
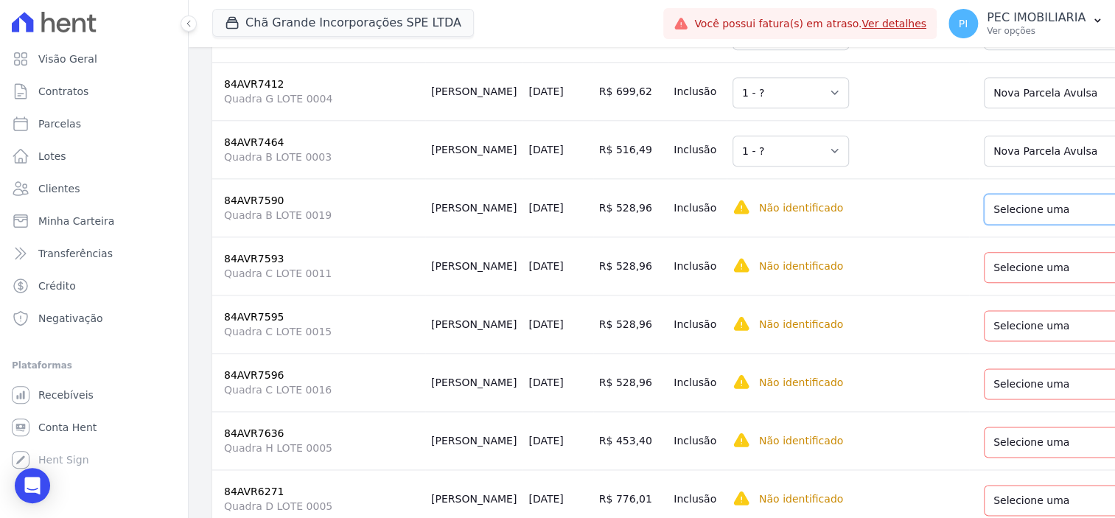
click at [1008, 225] on select "Selecione uma Nova Parcela Avulsa Parcela Avulsa Existente Sinal (1 X R$ 44,94)…" at bounding box center [1091, 209] width 216 height 31
click at [1032, 283] on select "Selecione uma Nova Parcela Avulsa Parcela Avulsa Existente Sinal (1 X R$ 41,94)…" at bounding box center [1091, 267] width 216 height 31
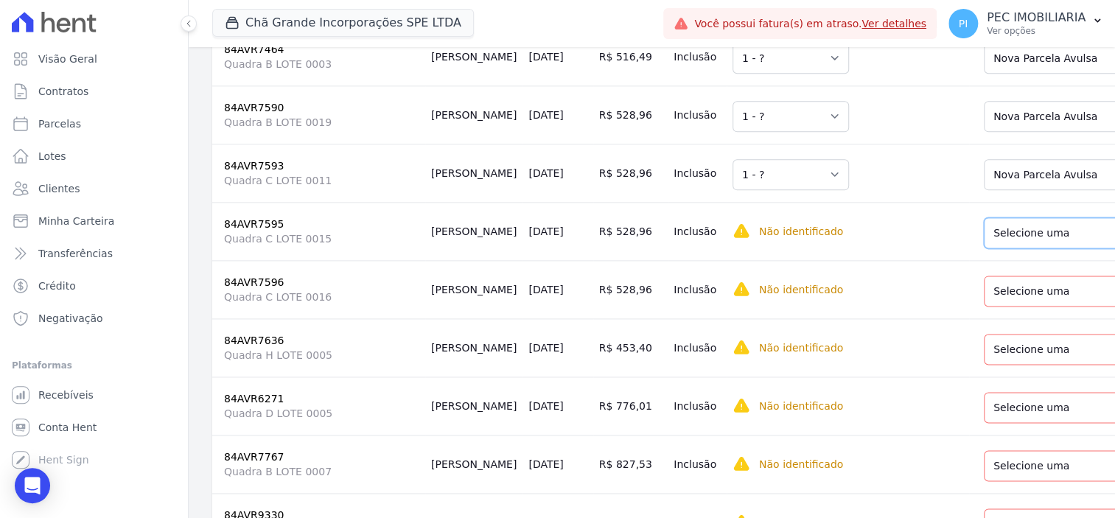
click at [1026, 248] on select "Selecione uma Nova Parcela Avulsa Parcela Avulsa Existente Sinal (5 X R$ 10,00)…" at bounding box center [1091, 232] width 216 height 31
click at [1017, 306] on select "Selecione uma Nova Parcela Avulsa Parcela Avulsa Existente Sinal (1 X R$ 44,94)…" at bounding box center [1091, 291] width 216 height 31
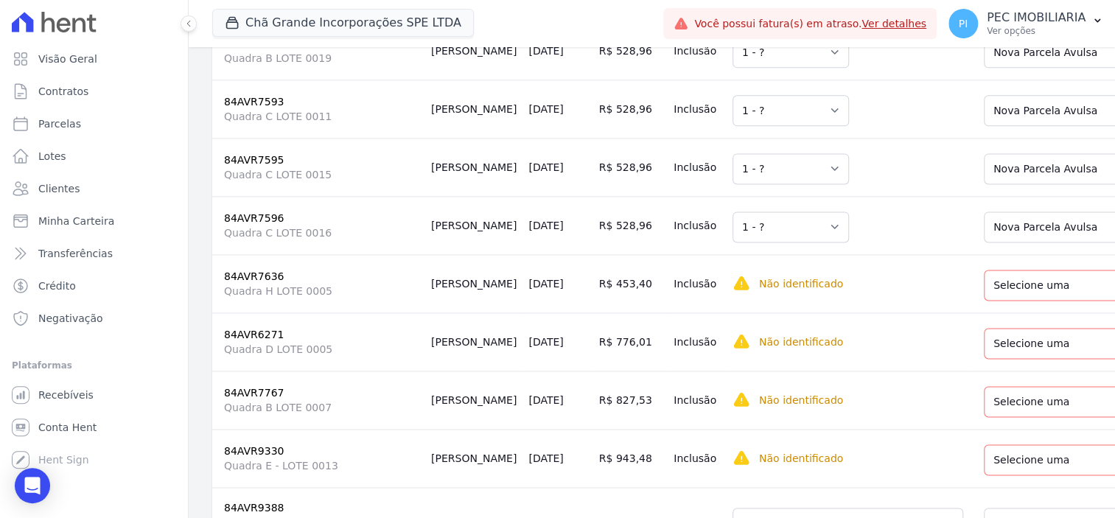
scroll to position [1197, 0]
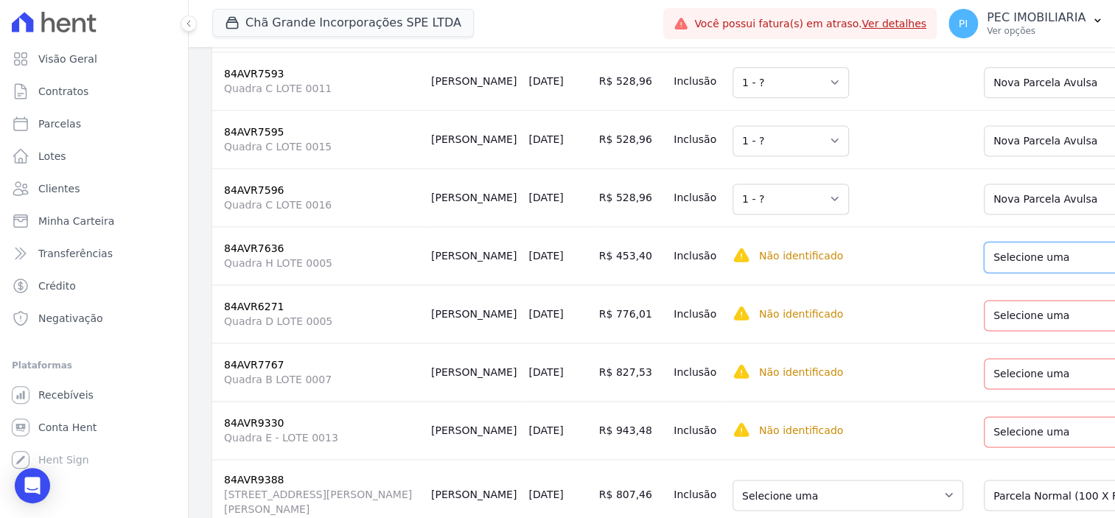
click at [1026, 273] on select "Selecione uma Nova Parcela Avulsa Parcela Avulsa Existente Parcela Normal (60 X…" at bounding box center [1087, 257] width 209 height 31
click at [1016, 331] on select "Selecione uma Nova Parcela Avulsa Parcela Avulsa Existente Sinal (2 X R$ 4,00) …" at bounding box center [1095, 315] width 225 height 31
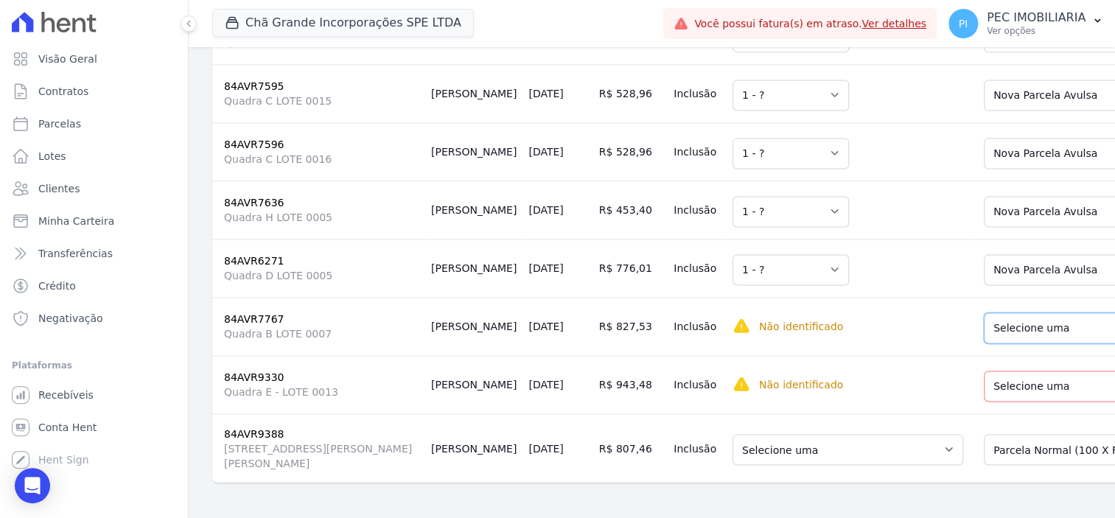
click at [1017, 315] on select "Selecione uma Nova Parcela Avulsa Parcela Avulsa Existente Sinal (3 X R$ 30,00)…" at bounding box center [1095, 327] width 225 height 31
click at [1023, 371] on select "Selecione uma Nova Parcela Avulsa Parcela Avulsa Existente Parcela Normal (84 X…" at bounding box center [1087, 386] width 209 height 31
click at [1017, 434] on select "Selecione uma Nova Parcela Avulsa Parcela Avulsa Existente Parcela Normal (100 …" at bounding box center [1091, 449] width 216 height 31
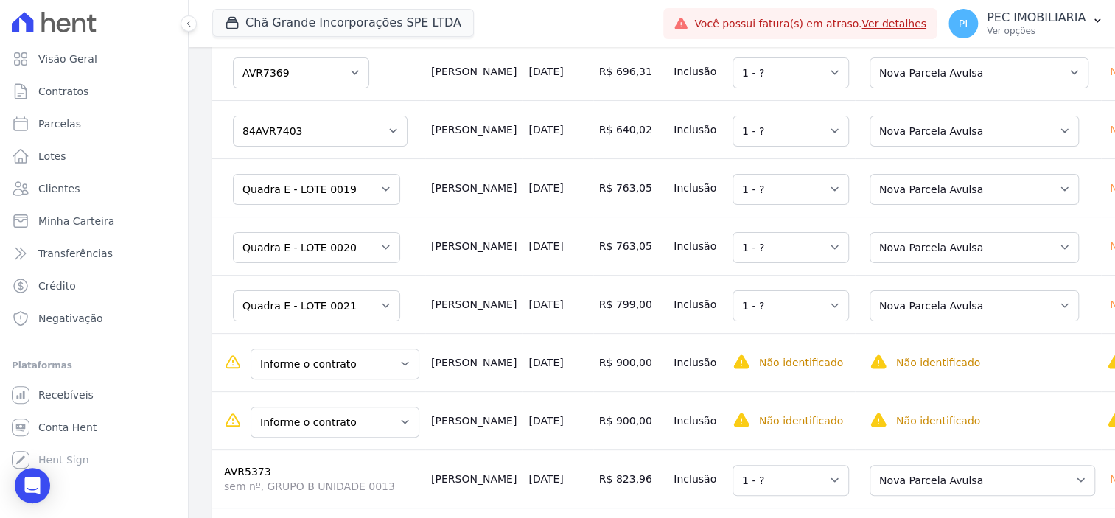
scroll to position [0, 0]
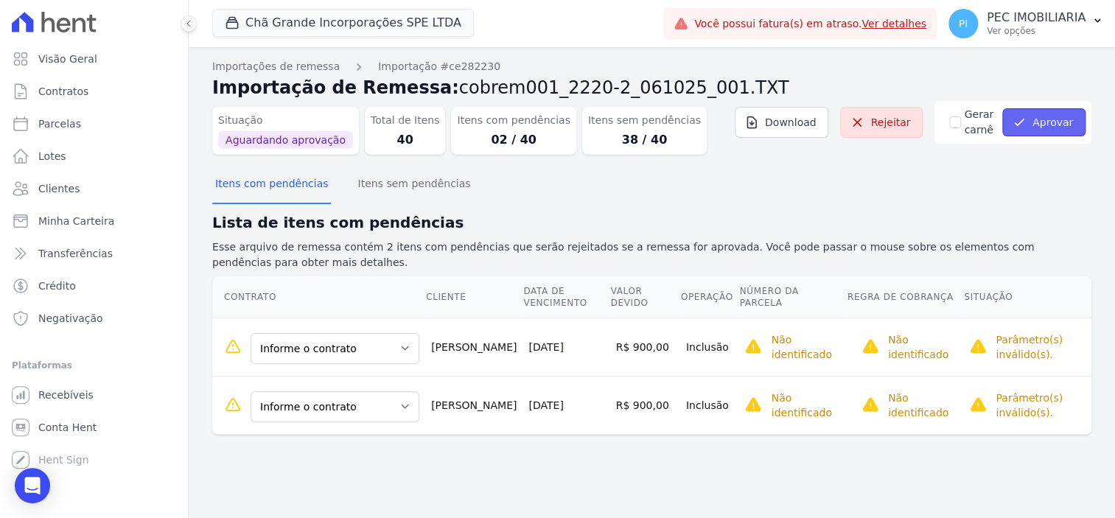
click at [1039, 130] on button "Aprovar" at bounding box center [1043, 122] width 83 height 28
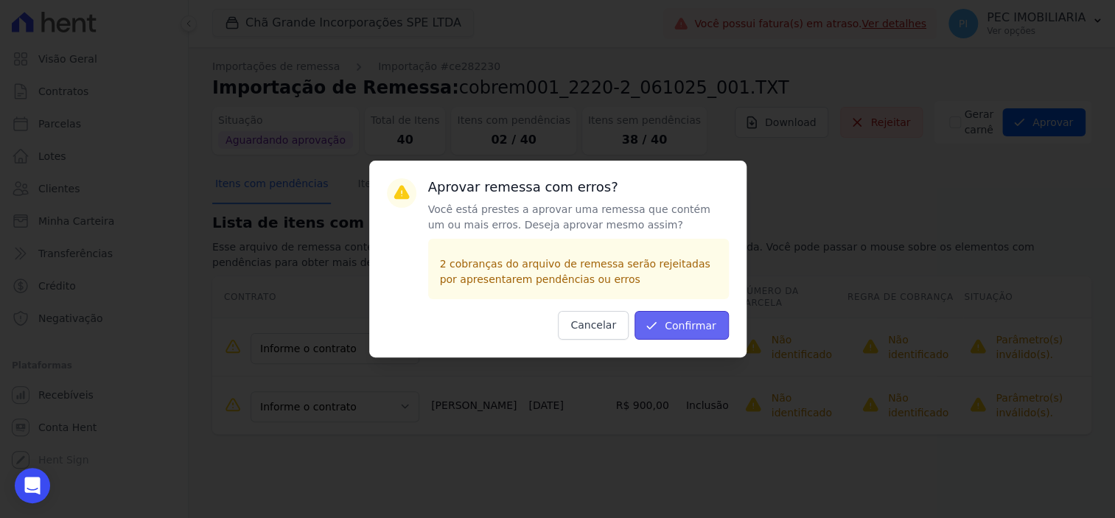
click at [692, 328] on button "Confirmar" at bounding box center [681, 325] width 94 height 29
